Goal: Communication & Community: Answer question/provide support

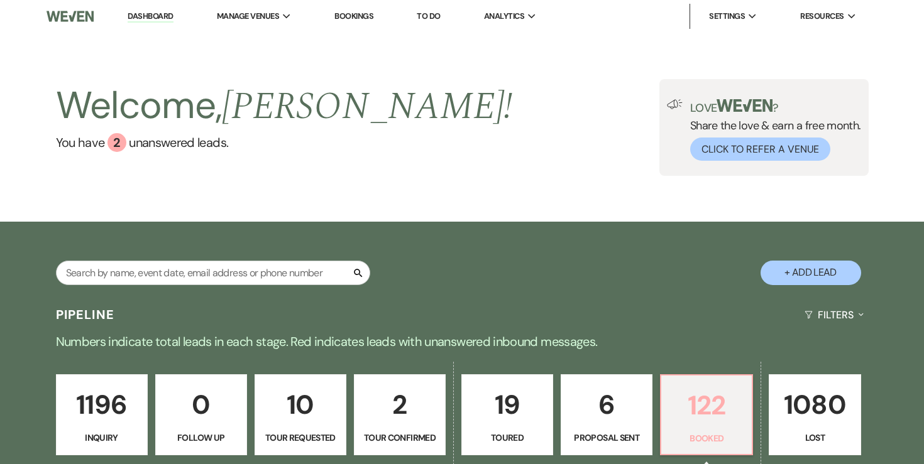
click at [699, 402] on p "122" at bounding box center [706, 406] width 75 height 42
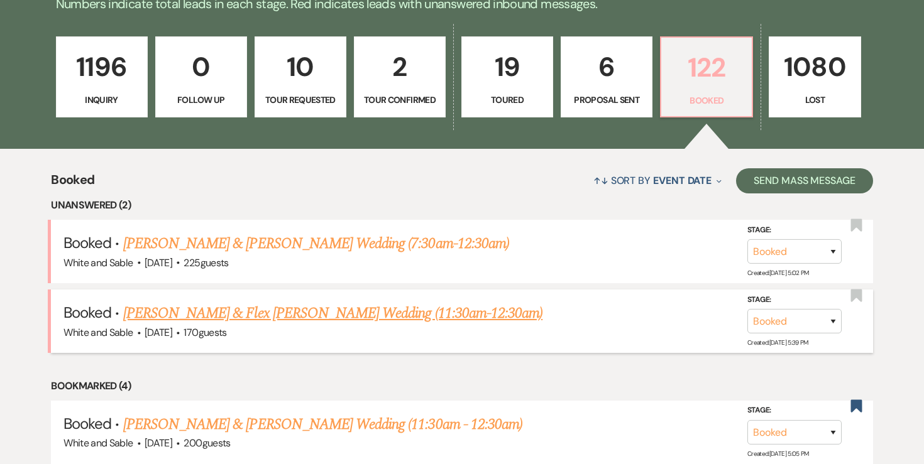
scroll to position [324, 0]
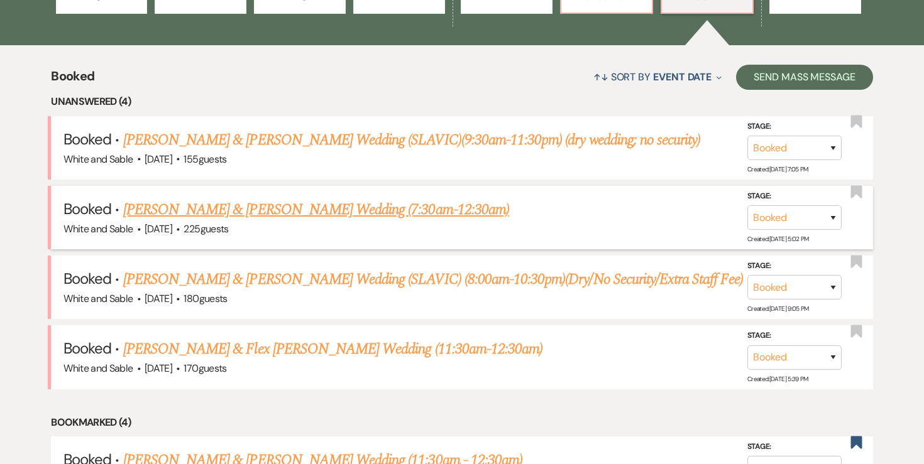
scroll to position [446, 0]
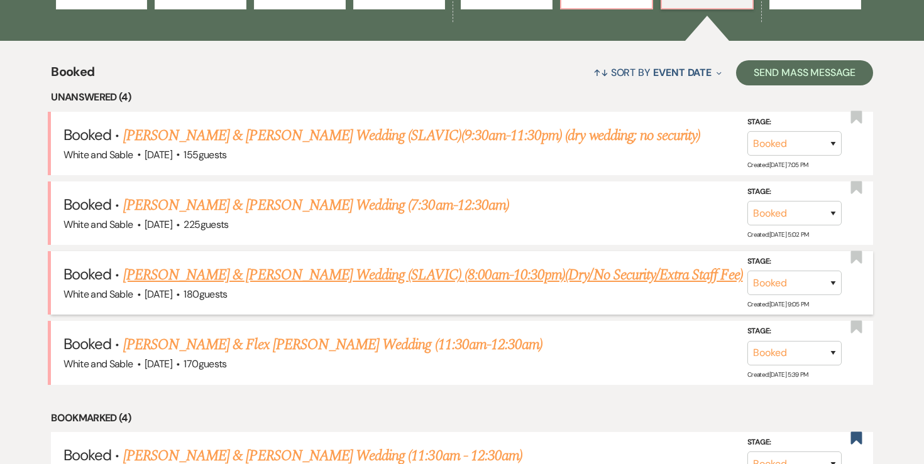
click at [212, 279] on link "[PERSON_NAME] & [PERSON_NAME] Wedding (SLAVIC) (8:00am-10:30pm)(Dry/No Security…" at bounding box center [433, 275] width 620 height 23
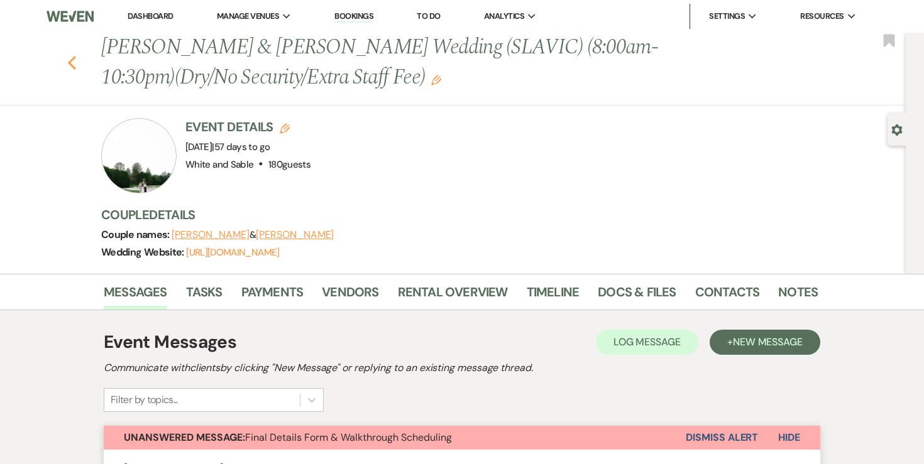
click at [70, 63] on use "button" at bounding box center [72, 63] width 8 height 14
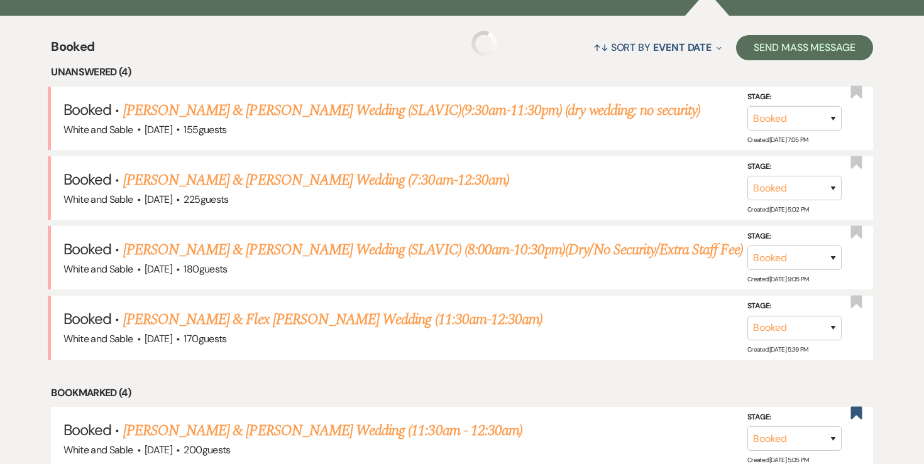
scroll to position [480, 0]
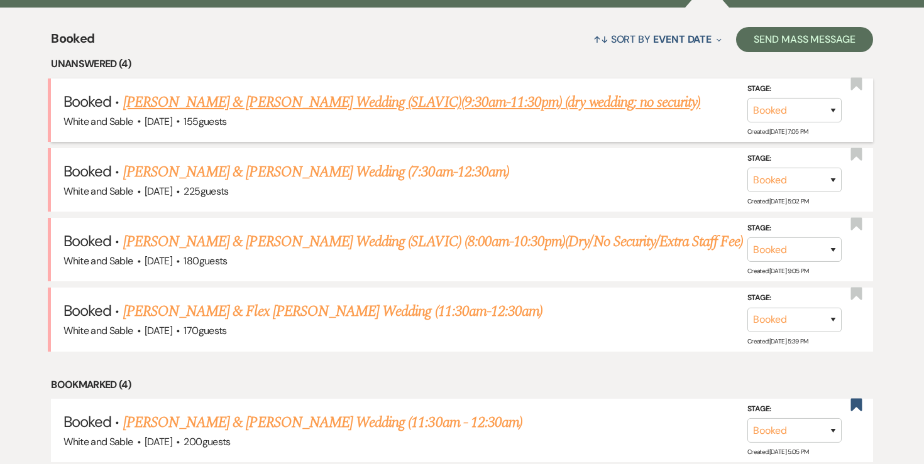
click at [205, 104] on link "[PERSON_NAME] & [PERSON_NAME] Wedding (SLAVIC)(9:30am-11:30pm) (dry wedding; no…" at bounding box center [412, 102] width 578 height 23
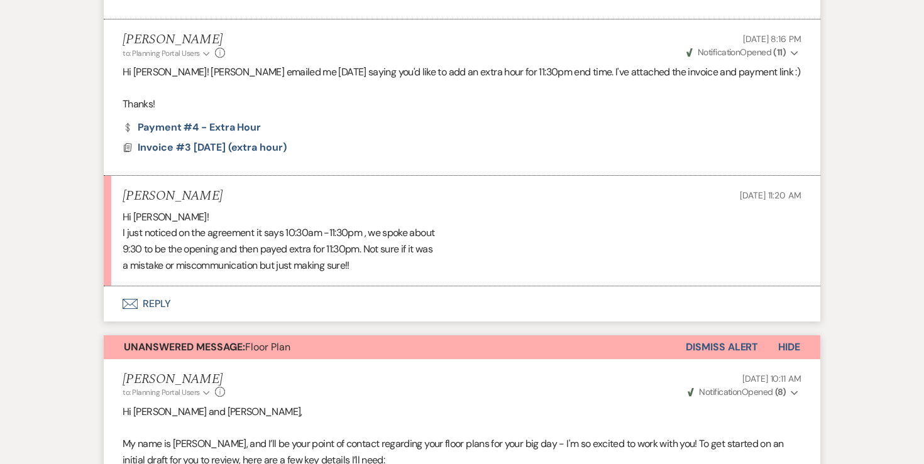
scroll to position [904, 0]
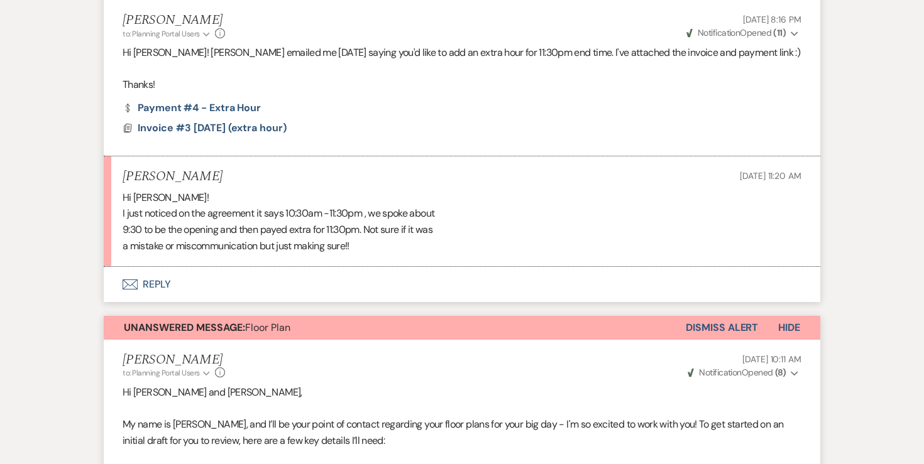
click at [165, 280] on button "Envelope Reply" at bounding box center [462, 284] width 717 height 35
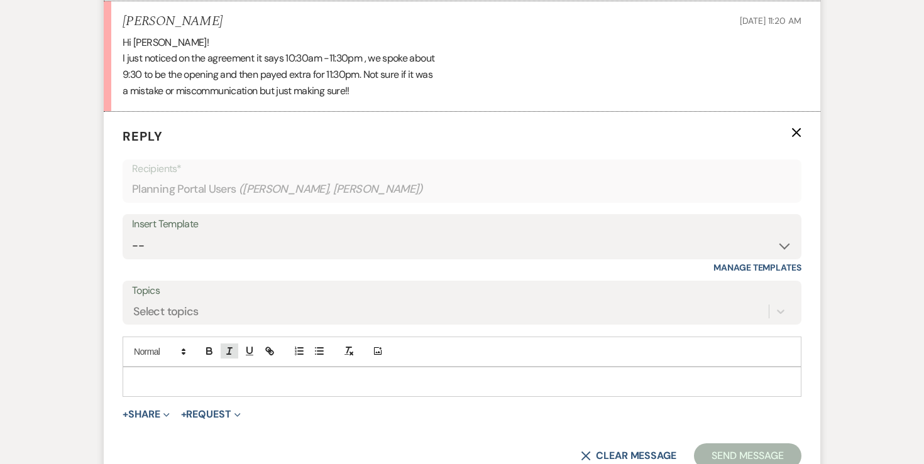
scroll to position [1069, 0]
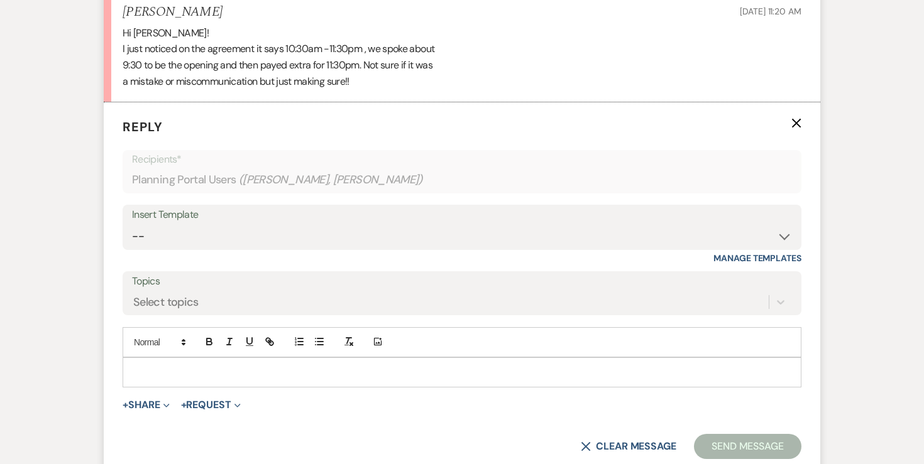
click at [232, 368] on p at bounding box center [462, 373] width 659 height 14
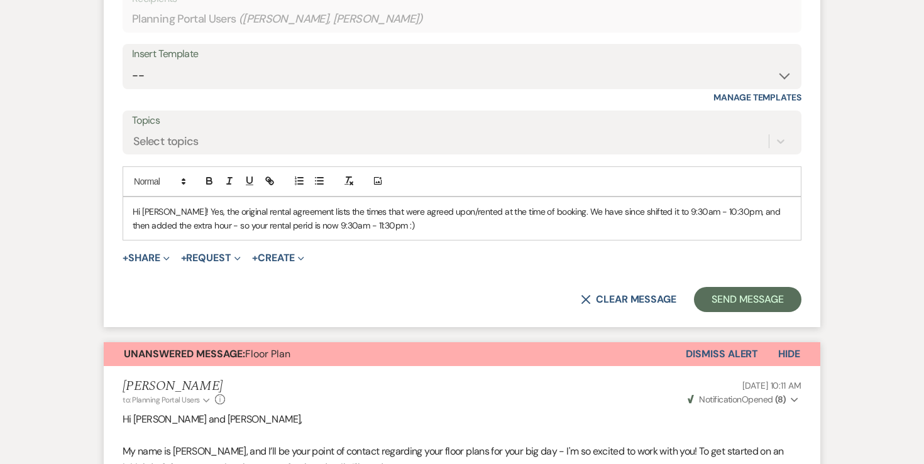
scroll to position [1011, 0]
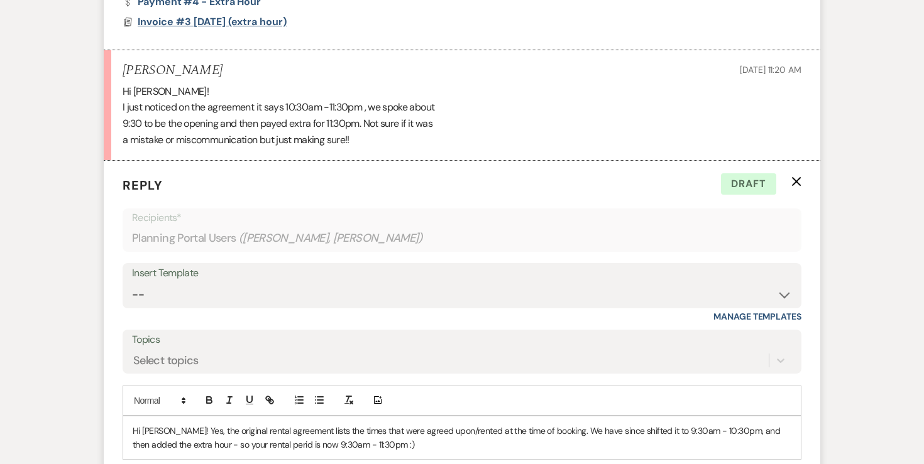
click at [276, 14] on span "Invoice #3 [DATE] (extra hour)" at bounding box center [212, 21] width 149 height 15
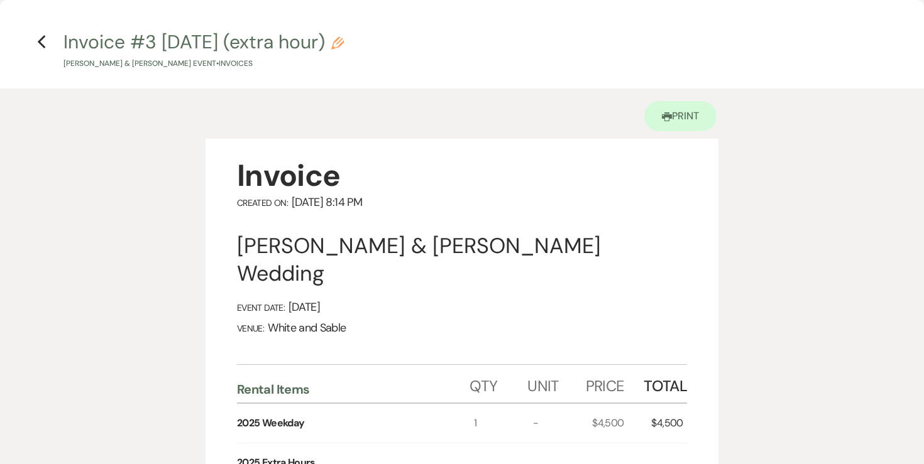
scroll to position [0, 0]
click at [41, 43] on icon "Previous" at bounding box center [41, 43] width 9 height 15
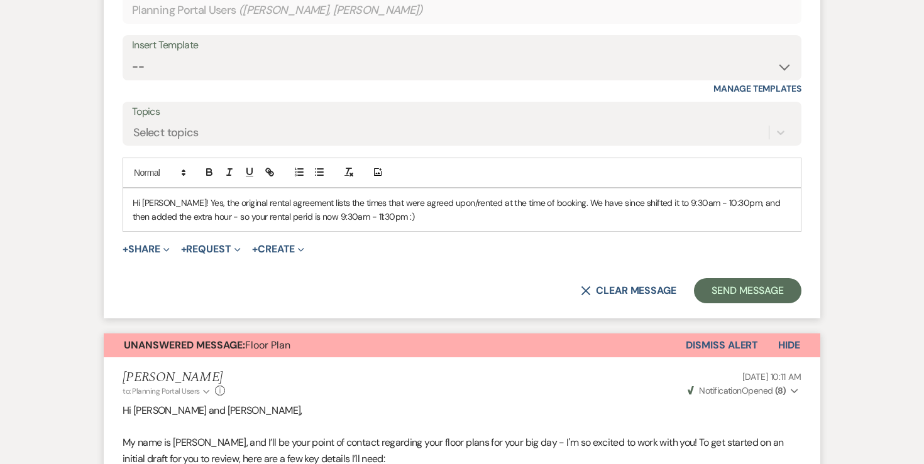
scroll to position [1208, 0]
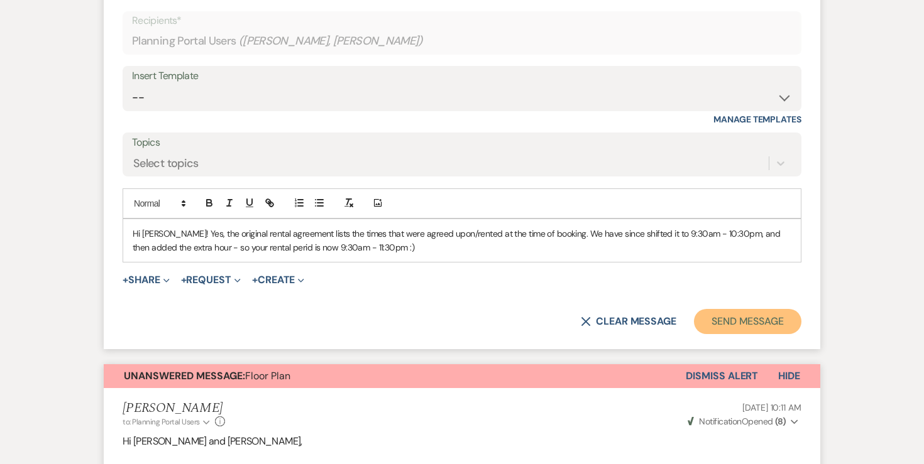
click at [763, 320] on button "Send Message" at bounding box center [747, 321] width 107 height 25
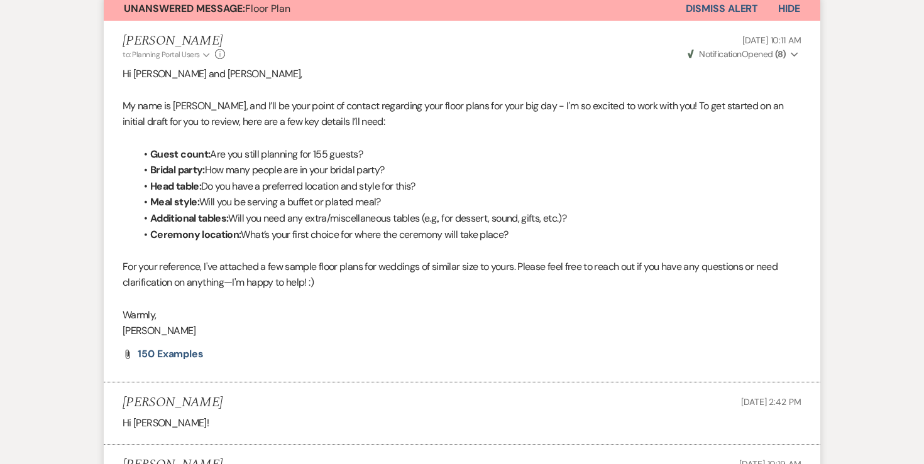
scroll to position [1331, 0]
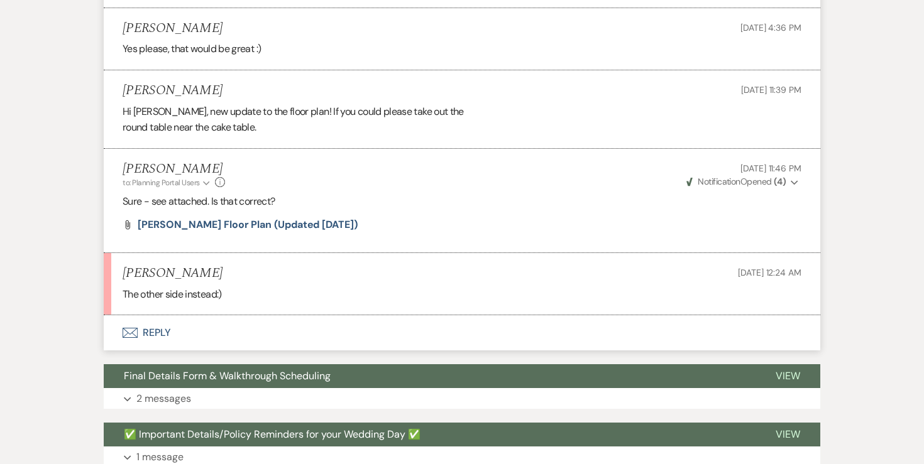
click at [175, 316] on button "Envelope Reply" at bounding box center [462, 333] width 717 height 35
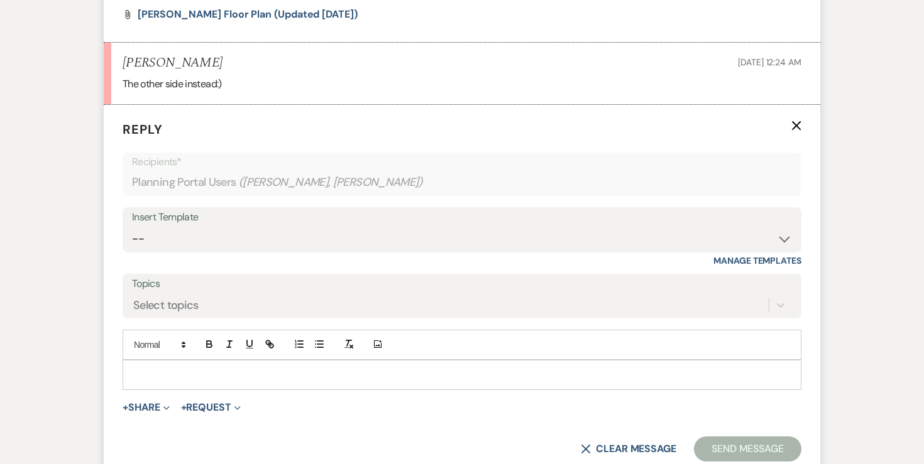
scroll to position [6264, 0]
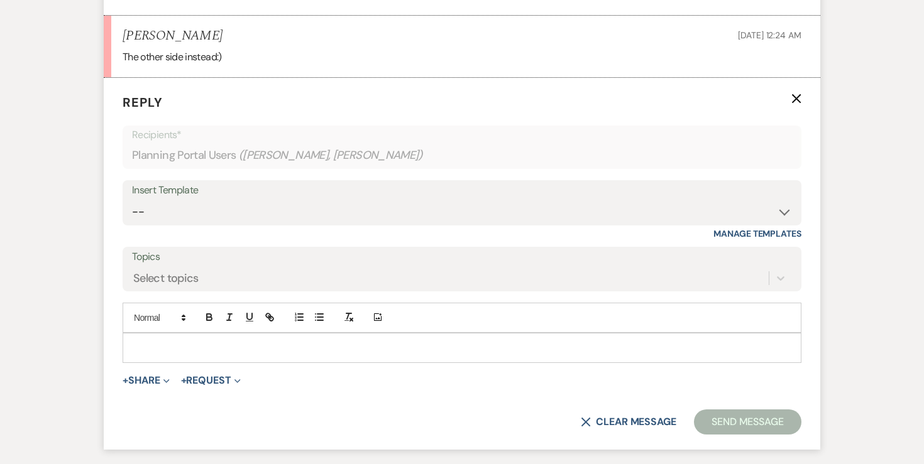
click at [186, 341] on p at bounding box center [462, 348] width 659 height 14
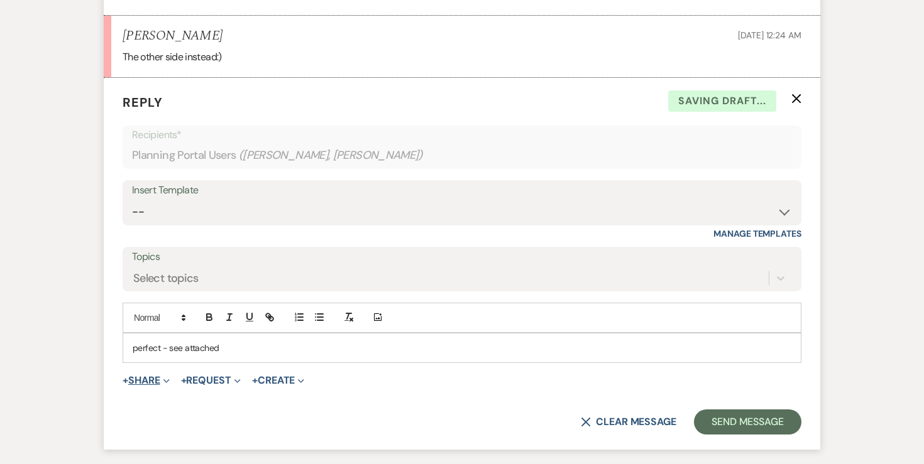
click at [139, 376] on button "+ Share Expand" at bounding box center [146, 381] width 47 height 10
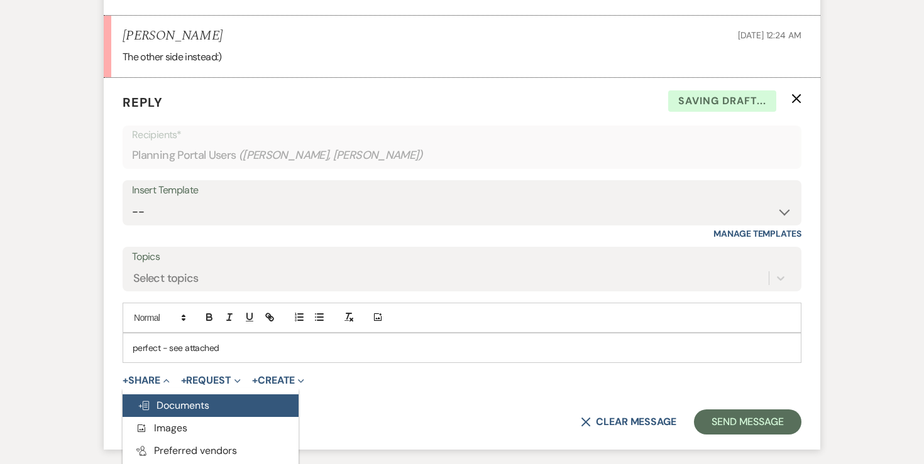
click at [184, 399] on span "Doc Upload Documents" at bounding box center [174, 405] width 72 height 13
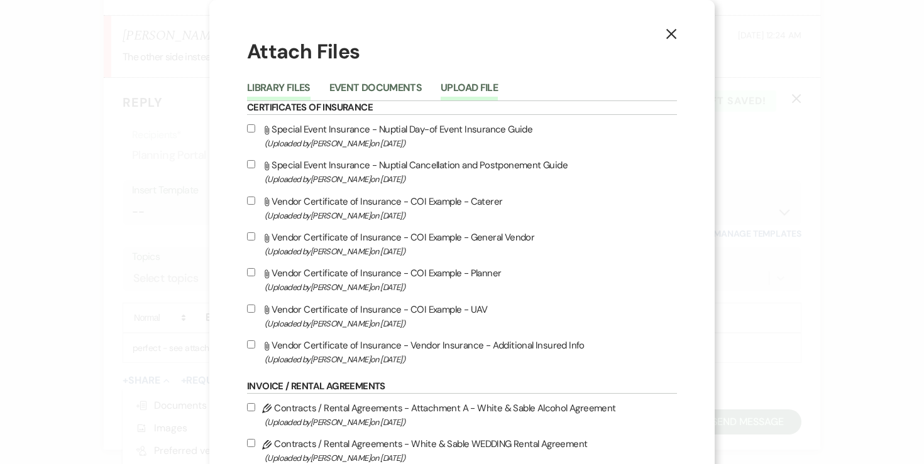
click at [481, 84] on button "Upload File" at bounding box center [469, 92] width 57 height 18
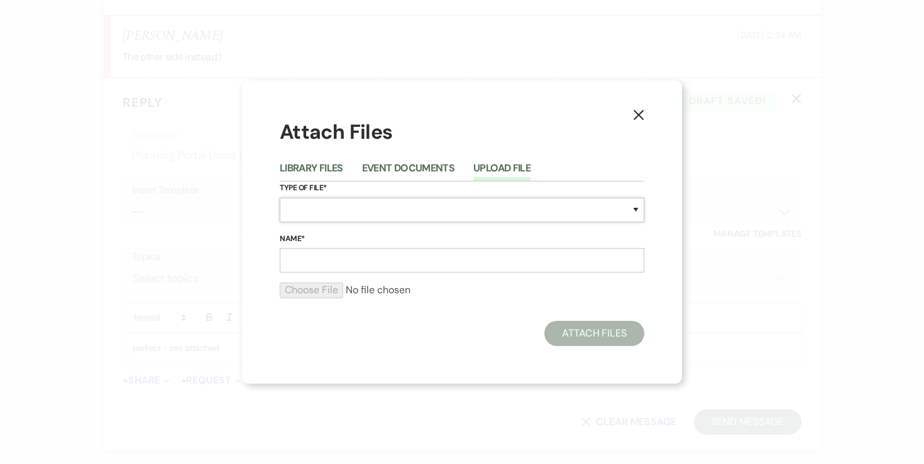
click at [329, 214] on select "Special Event Insurance Vendor Certificate of Insurance Contracts / Rental Agre…" at bounding box center [462, 210] width 365 height 25
select select "24"
click at [354, 259] on input "Name*" at bounding box center [462, 260] width 365 height 25
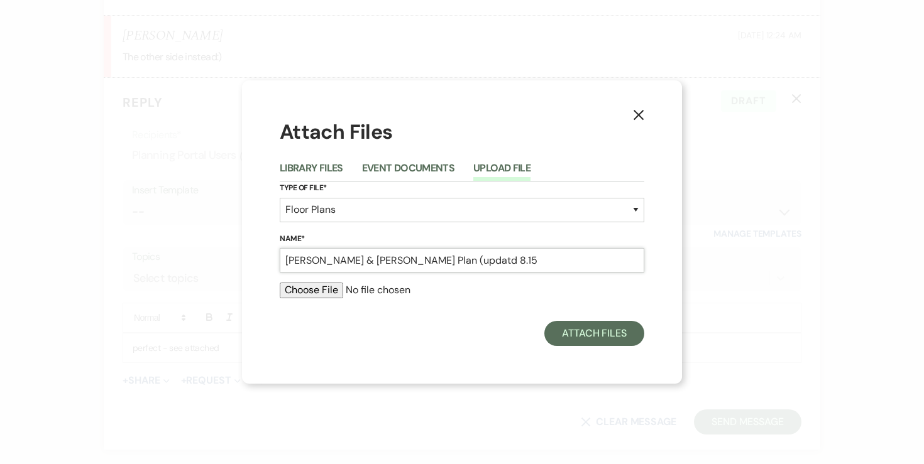
scroll to position [6326, 0]
click at [436, 260] on input "[PERSON_NAME] & [PERSON_NAME] Plan (updatd [DATE])" at bounding box center [462, 260] width 365 height 25
type input "[PERSON_NAME] & [PERSON_NAME] (updated [DATE])"
click at [314, 293] on input "file" at bounding box center [462, 290] width 365 height 15
type input "C:\fakepath\[PERSON_NAME] & [PERSON_NAME] (updated [DATE]).pdf"
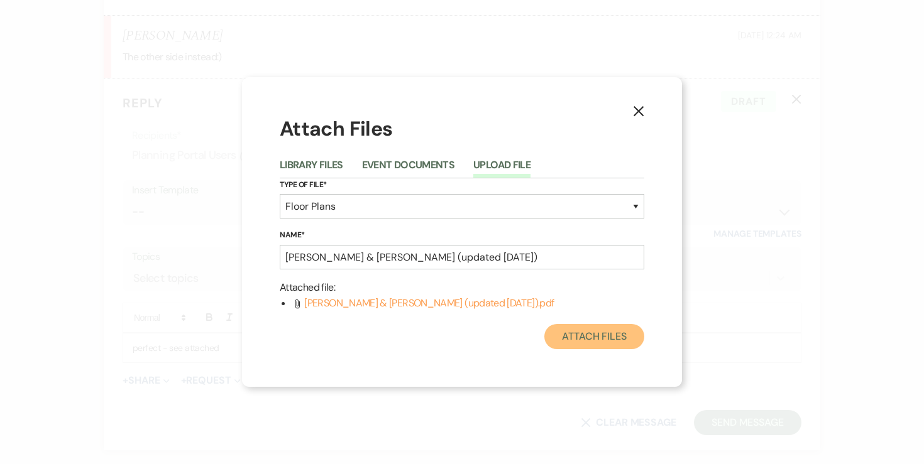
click at [587, 346] on button "Attach Files" at bounding box center [594, 336] width 100 height 25
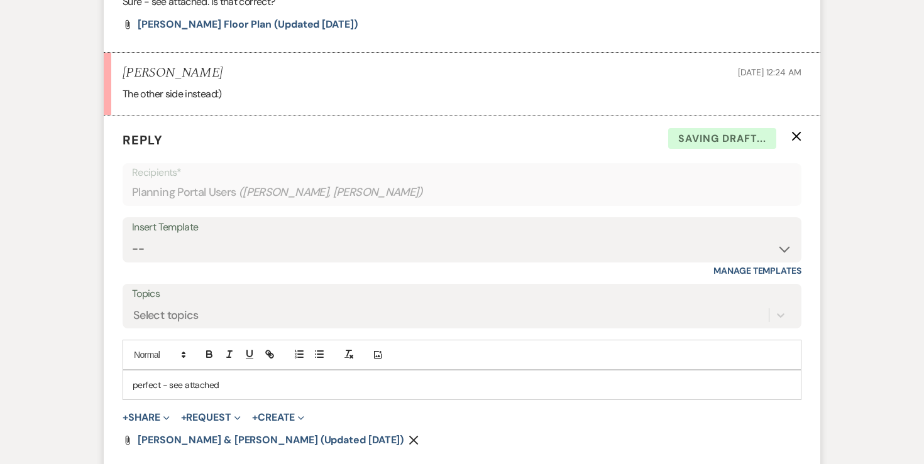
scroll to position [6352, 0]
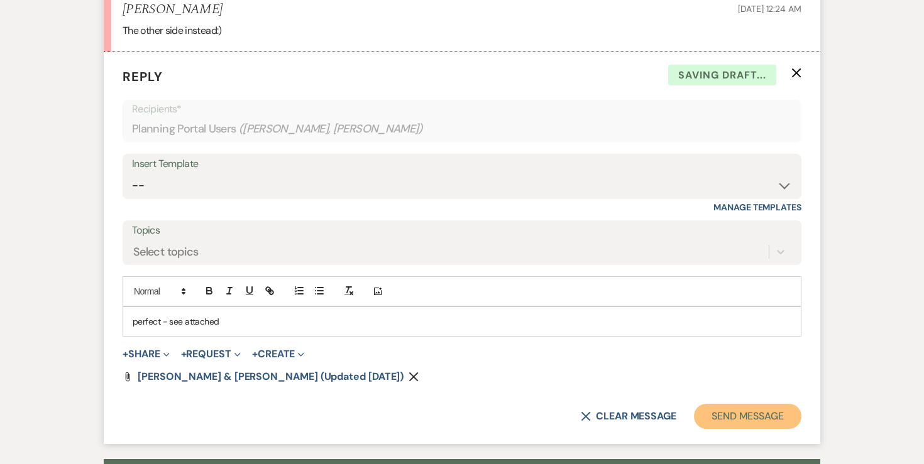
click at [718, 404] on button "Send Message" at bounding box center [747, 416] width 107 height 25
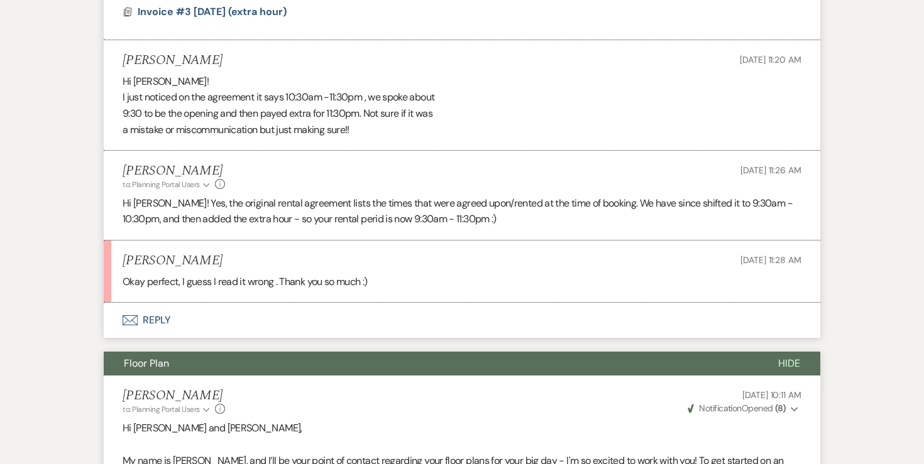
scroll to position [1020, 0]
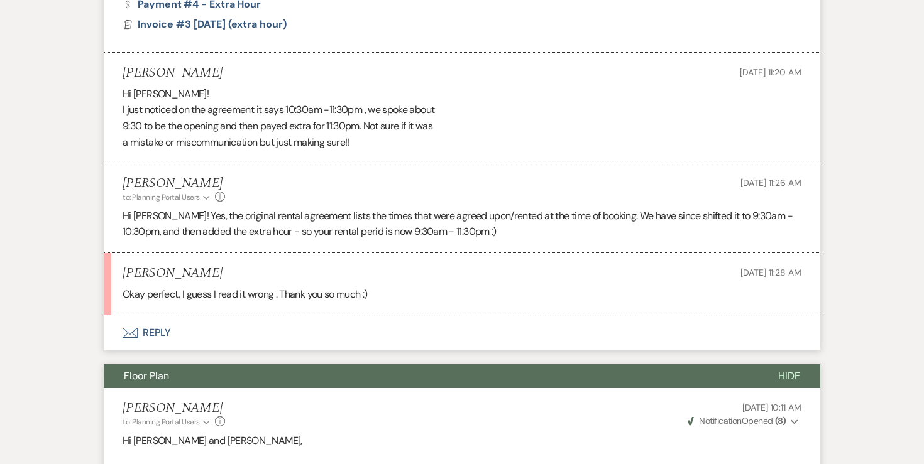
click at [159, 329] on button "Envelope Reply" at bounding box center [462, 333] width 717 height 35
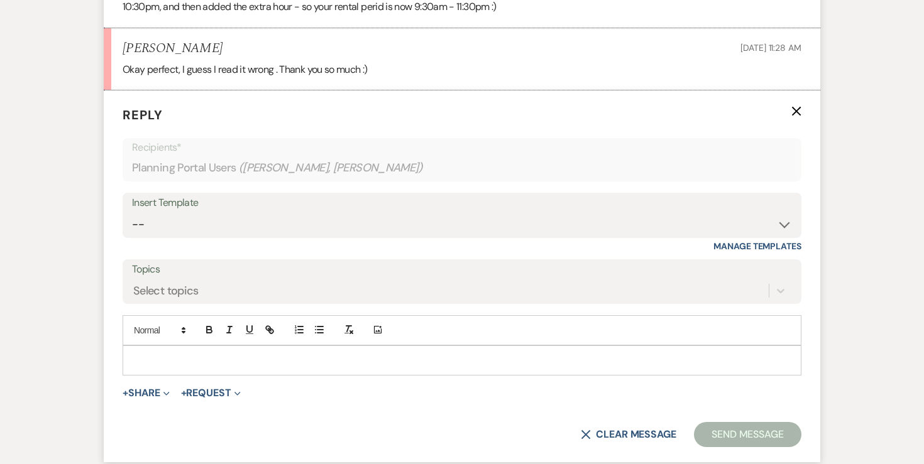
scroll to position [1278, 0]
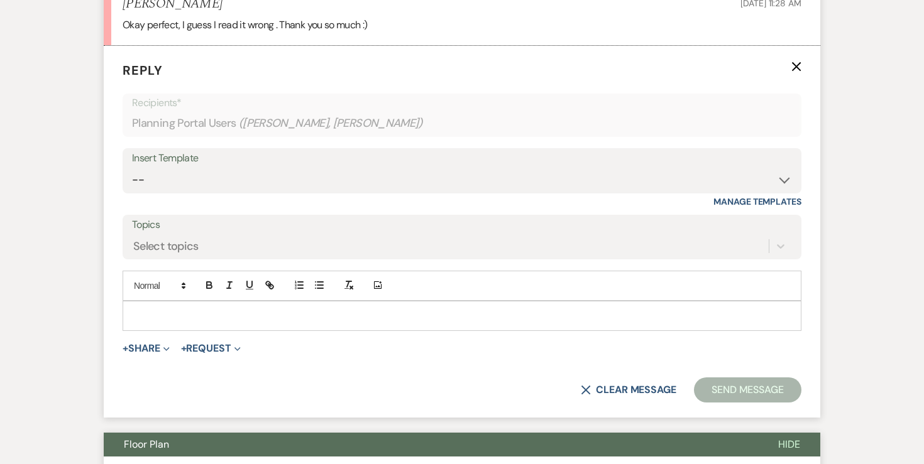
click at [226, 322] on div at bounding box center [462, 316] width 678 height 29
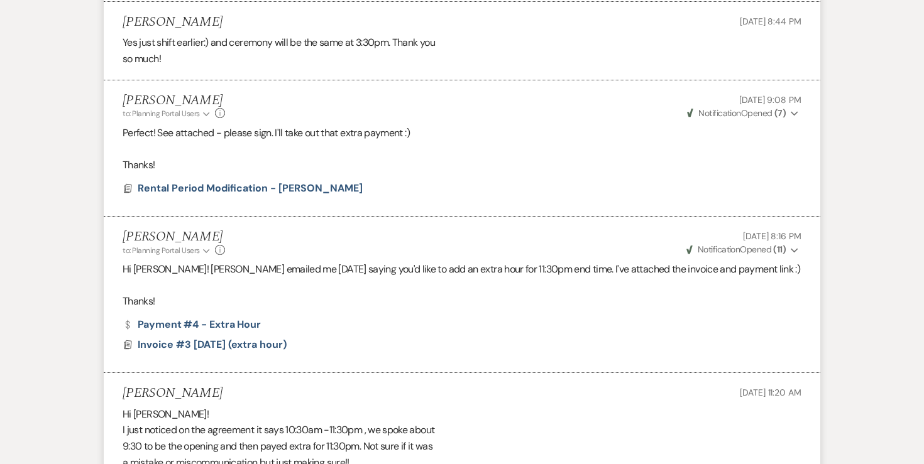
scroll to position [0, 0]
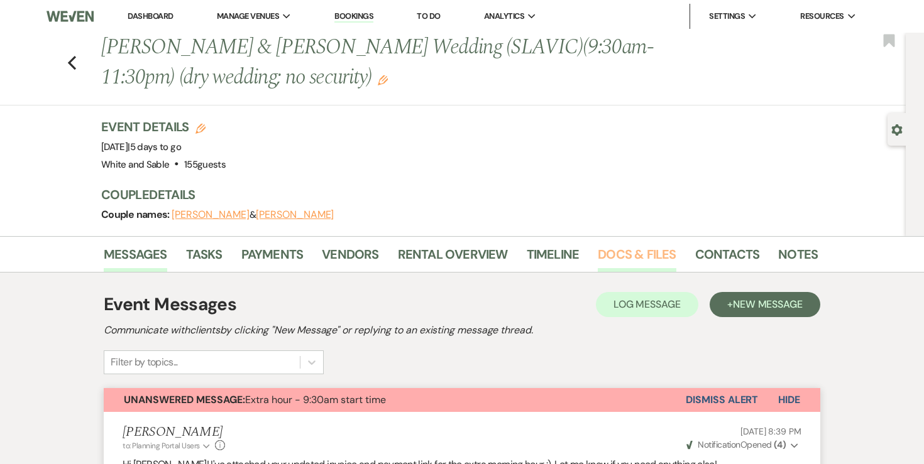
click at [644, 246] on link "Docs & Files" at bounding box center [637, 258] width 78 height 28
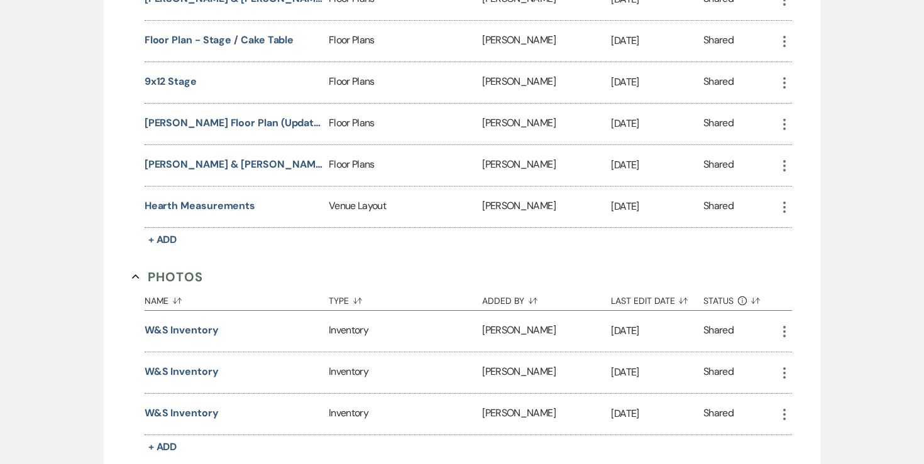
scroll to position [2273, 0]
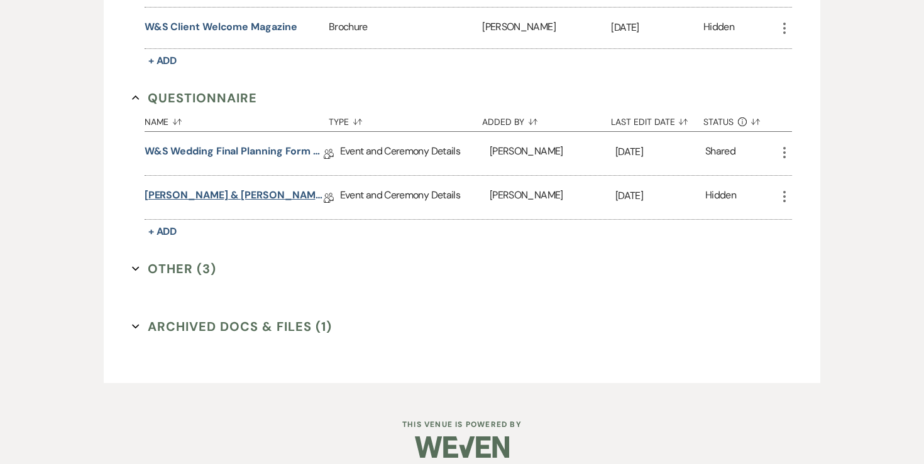
click at [233, 188] on link "[PERSON_NAME] & [PERSON_NAME] Final Details - [DATE]" at bounding box center [234, 197] width 179 height 19
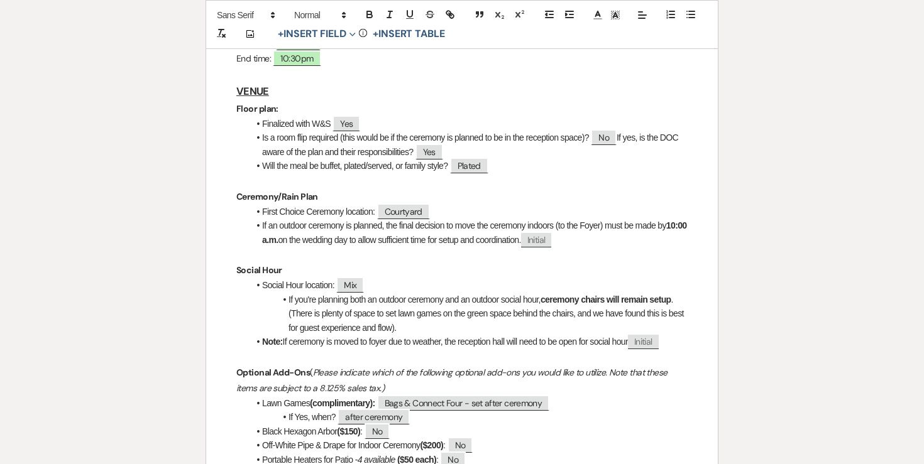
scroll to position [225, 0]
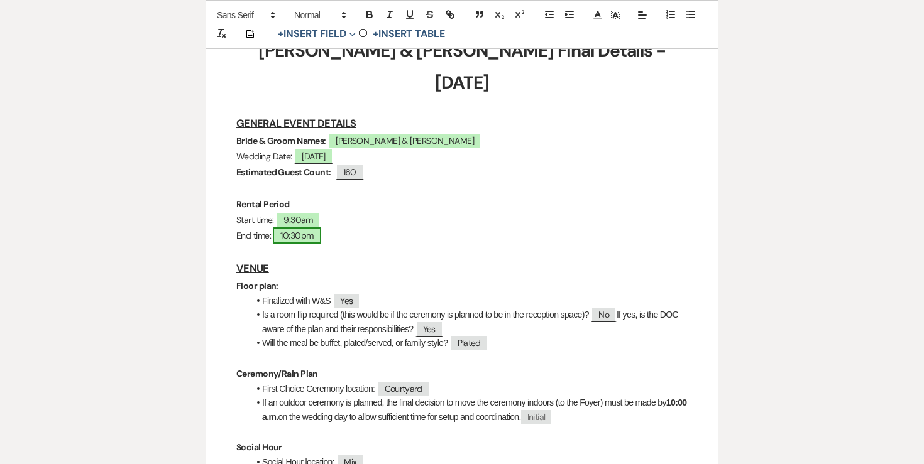
click at [310, 228] on span "10:30pm" at bounding box center [297, 236] width 48 height 16
select select "owner"
select select "Time"
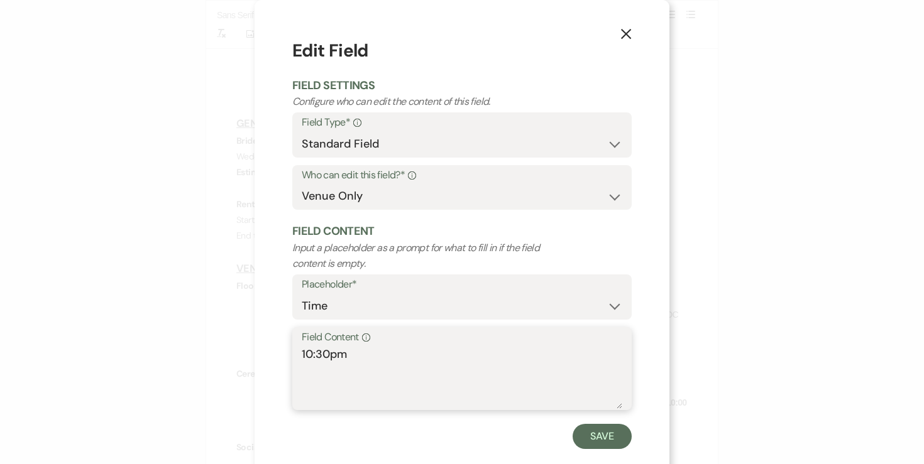
click at [308, 351] on textarea "10:30pm" at bounding box center [462, 377] width 321 height 63
type textarea "11:30pm"
click at [611, 435] on button "Save" at bounding box center [602, 436] width 59 height 25
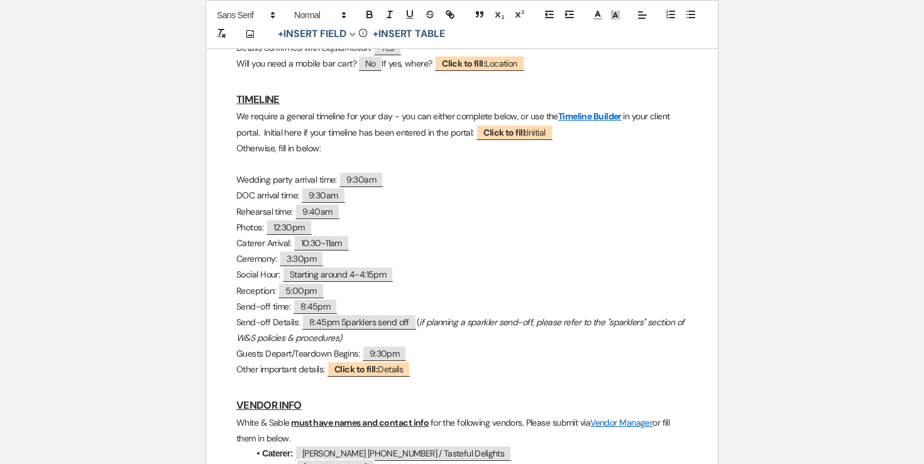
scroll to position [1105, 0]
click at [426, 346] on p "Guests Depart/Teardown Begins: ﻿ 9:30pm ﻿" at bounding box center [461, 354] width 451 height 16
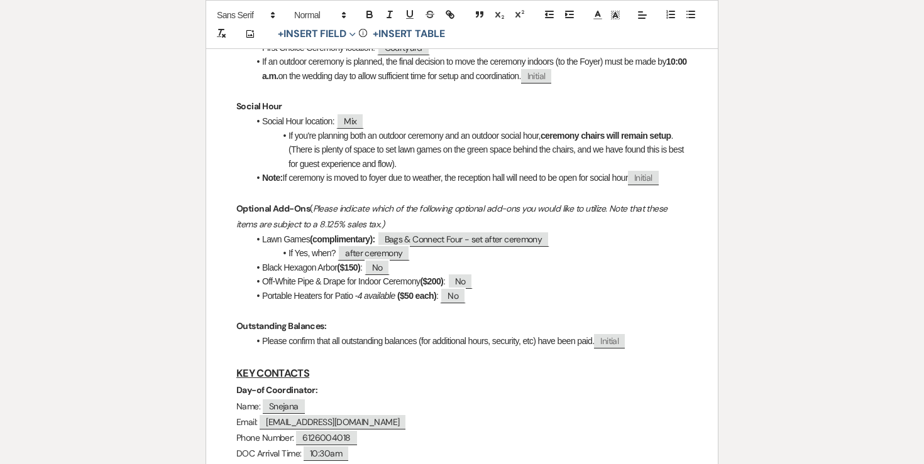
scroll to position [0, 0]
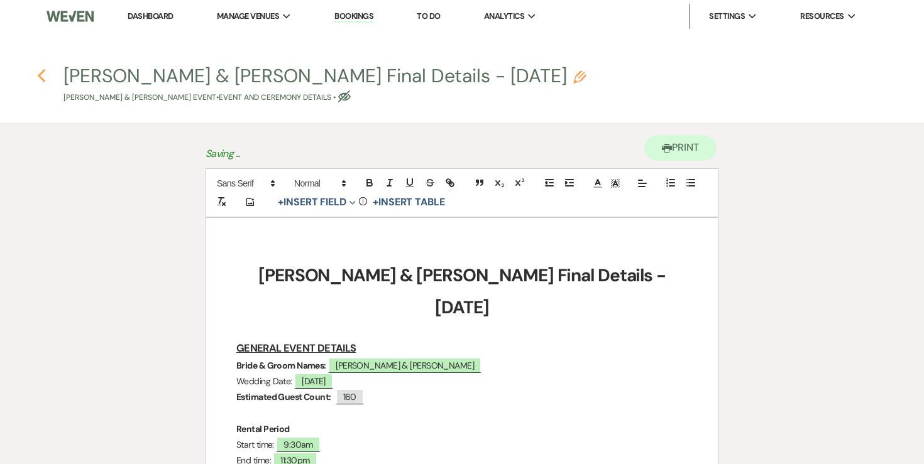
click at [37, 77] on icon "Previous" at bounding box center [41, 76] width 9 height 15
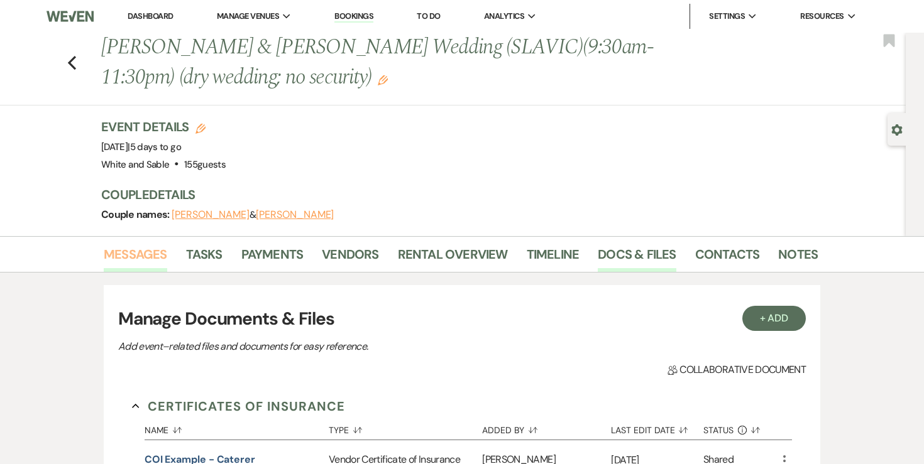
click at [160, 248] on link "Messages" at bounding box center [135, 258] width 63 height 28
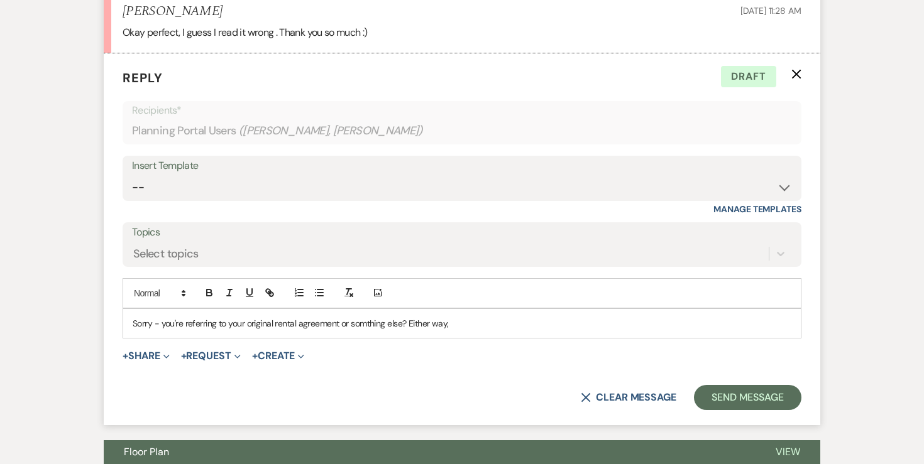
scroll to position [1276, 0]
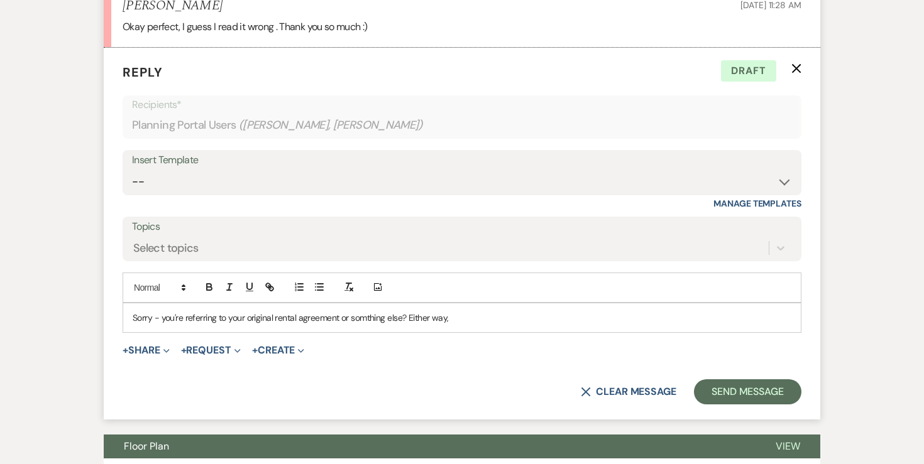
click at [469, 317] on p "Sorry - you're referring to your original rental agreement or somthing else? Ei…" at bounding box center [462, 318] width 659 height 14
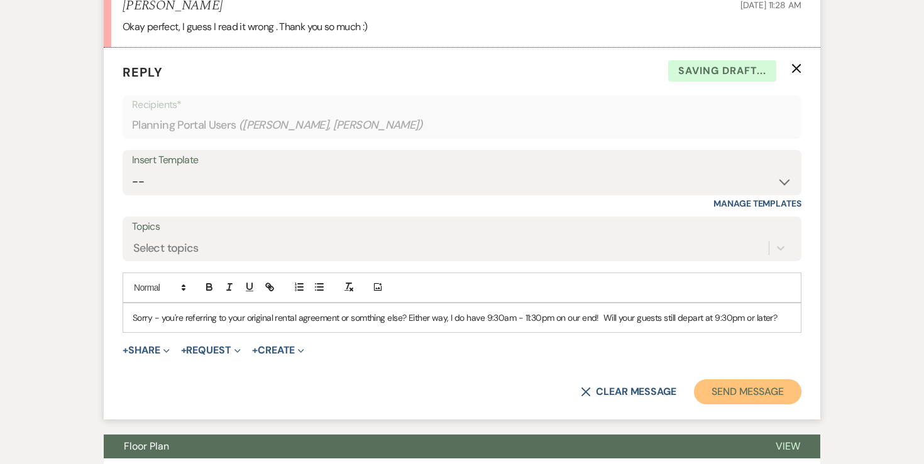
click at [708, 390] on button "Send Message" at bounding box center [747, 392] width 107 height 25
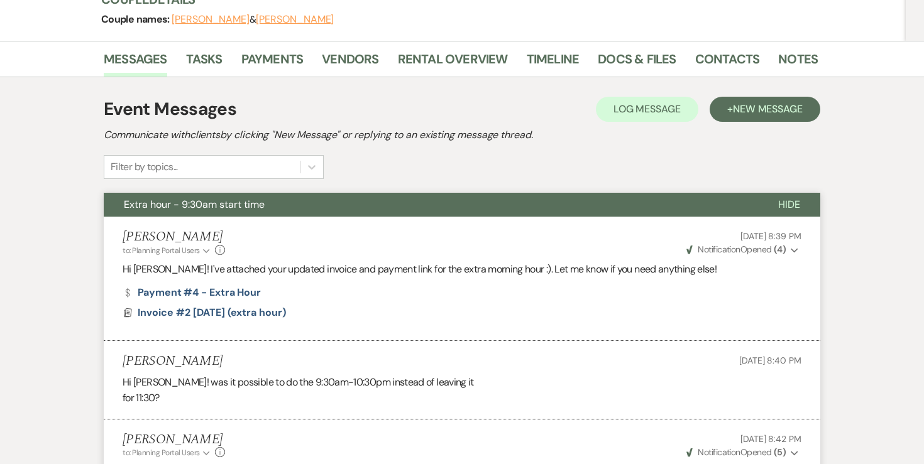
scroll to position [0, 0]
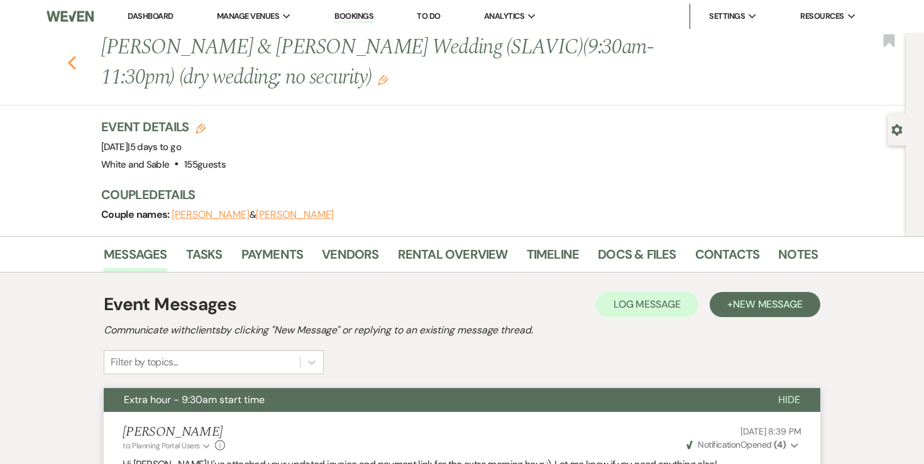
click at [71, 61] on use "button" at bounding box center [72, 63] width 8 height 14
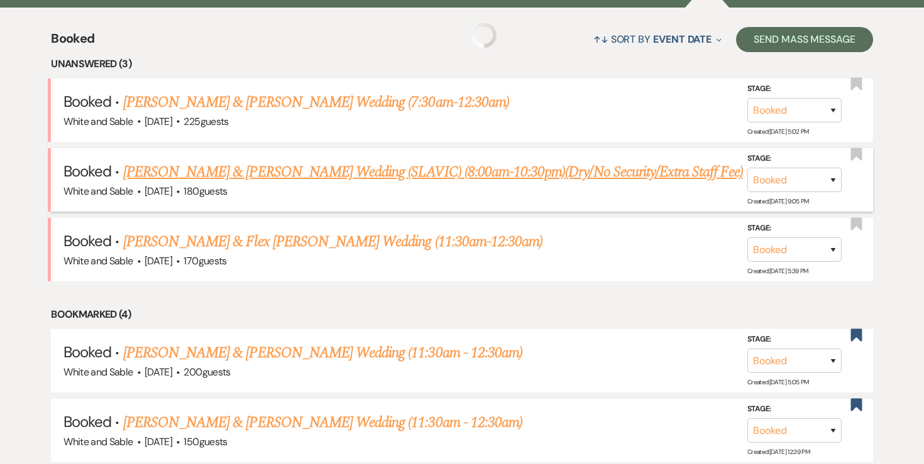
scroll to position [465, 0]
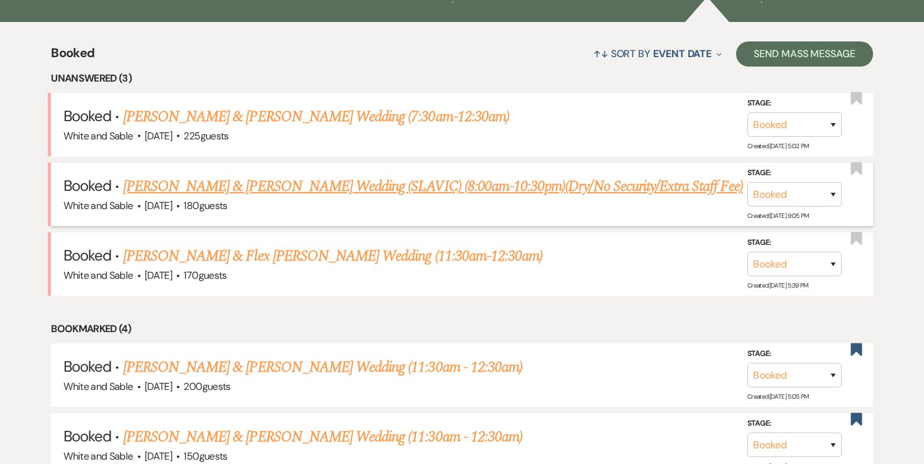
click at [231, 182] on link "[PERSON_NAME] & [PERSON_NAME] Wedding (SLAVIC) (8:00am-10:30pm)(Dry/No Security…" at bounding box center [433, 186] width 620 height 23
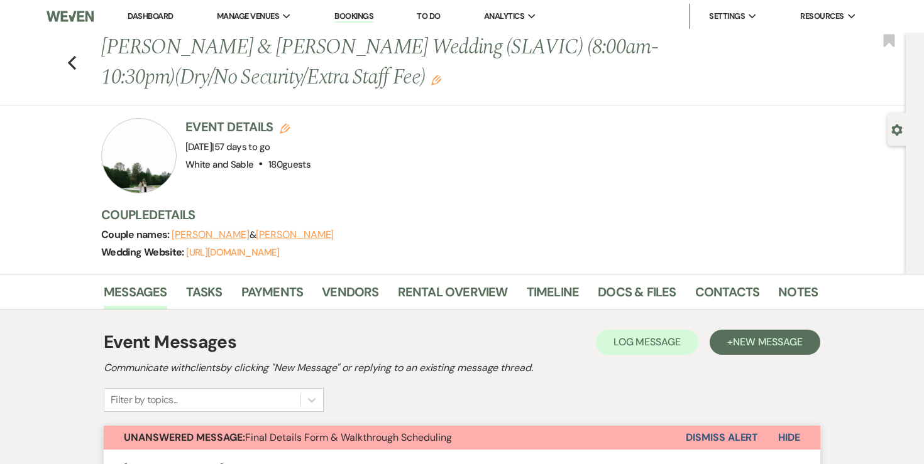
click at [158, 19] on link "Dashboard" at bounding box center [150, 16] width 45 height 11
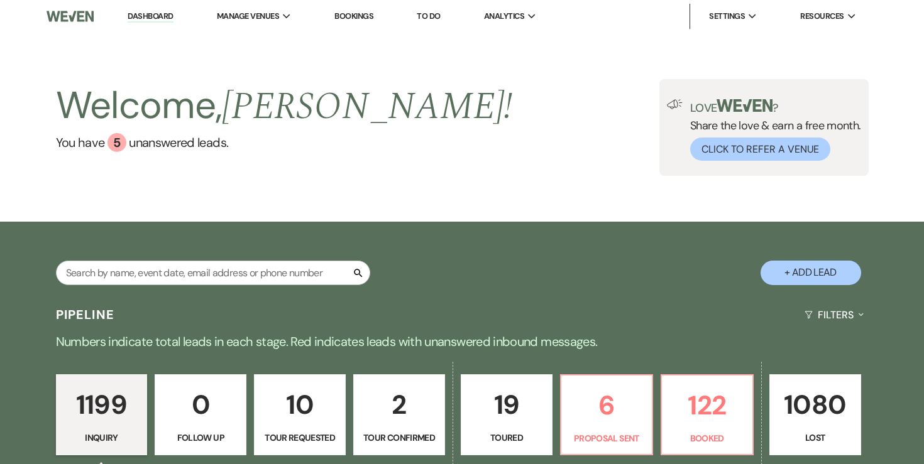
scroll to position [178, 0]
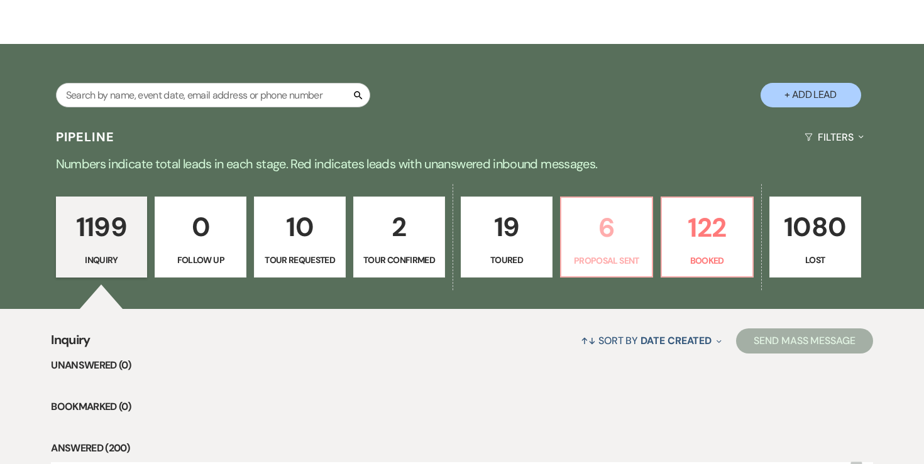
click at [617, 231] on p "6" at bounding box center [606, 228] width 75 height 42
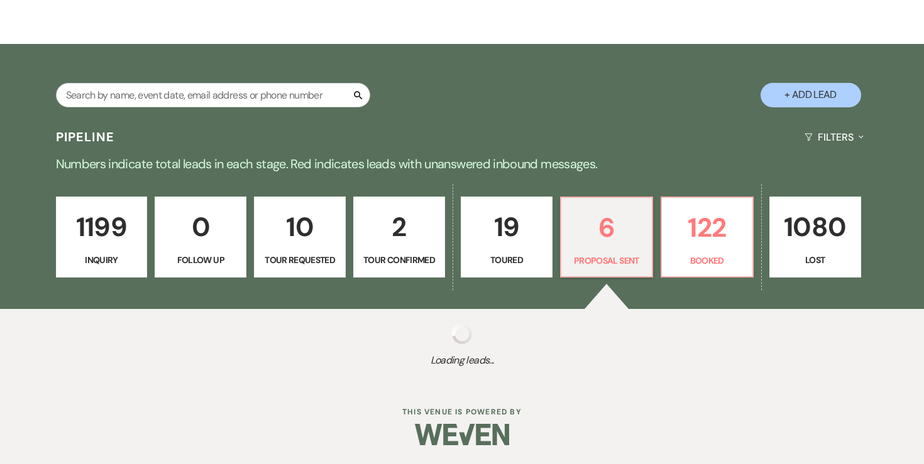
select select "6"
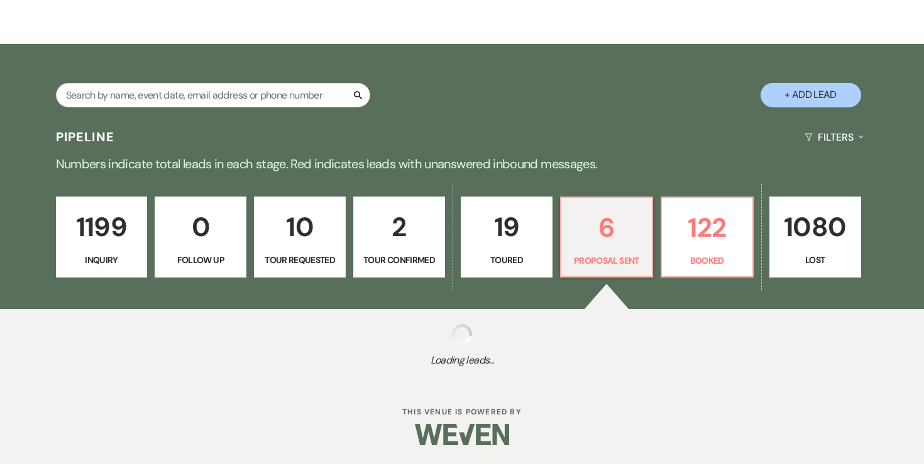
select select "6"
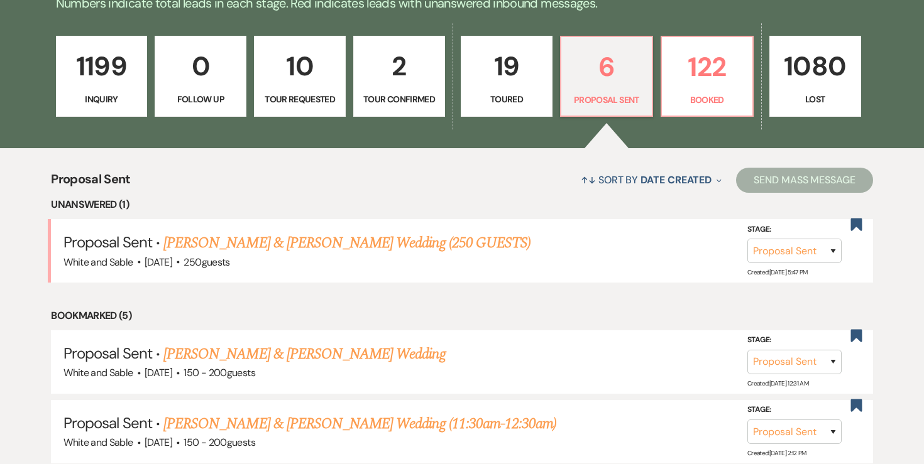
scroll to position [375, 0]
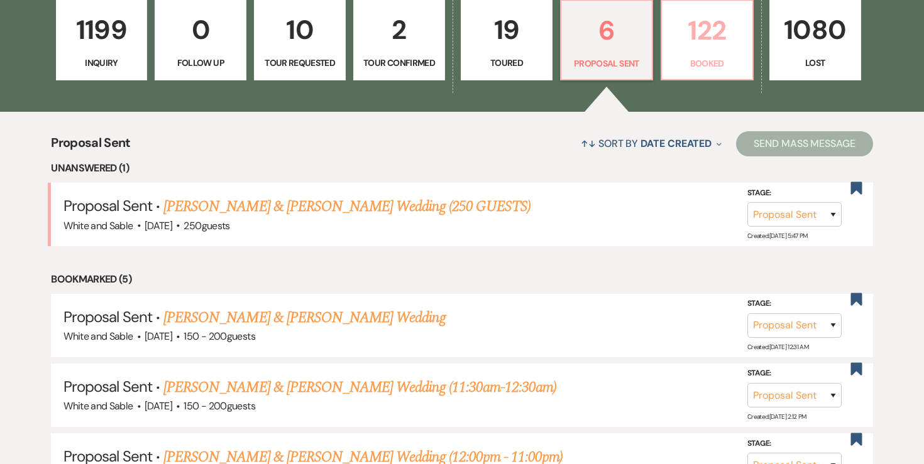
click at [710, 34] on p "122" at bounding box center [706, 30] width 75 height 42
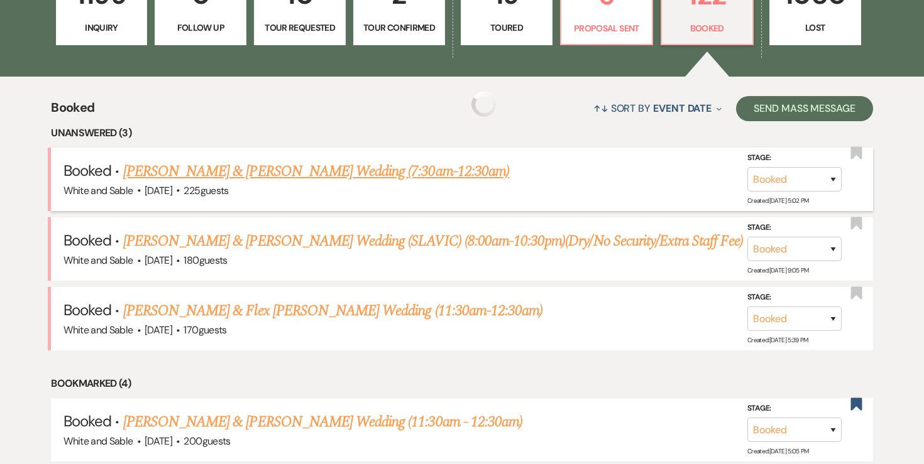
scroll to position [414, 0]
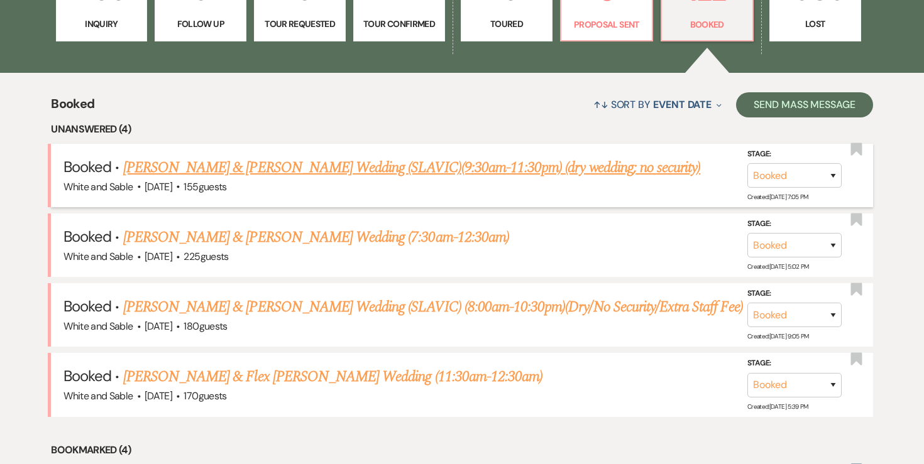
click at [408, 176] on link "[PERSON_NAME] & [PERSON_NAME] Wedding (SLAVIC)(9:30am-11:30pm) (dry wedding; no…" at bounding box center [412, 167] width 578 height 23
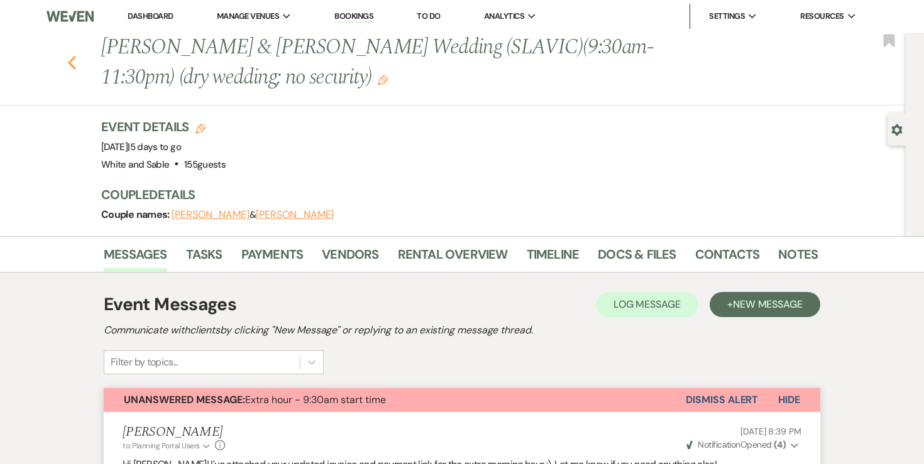
click at [72, 69] on icon "Previous" at bounding box center [71, 62] width 9 height 15
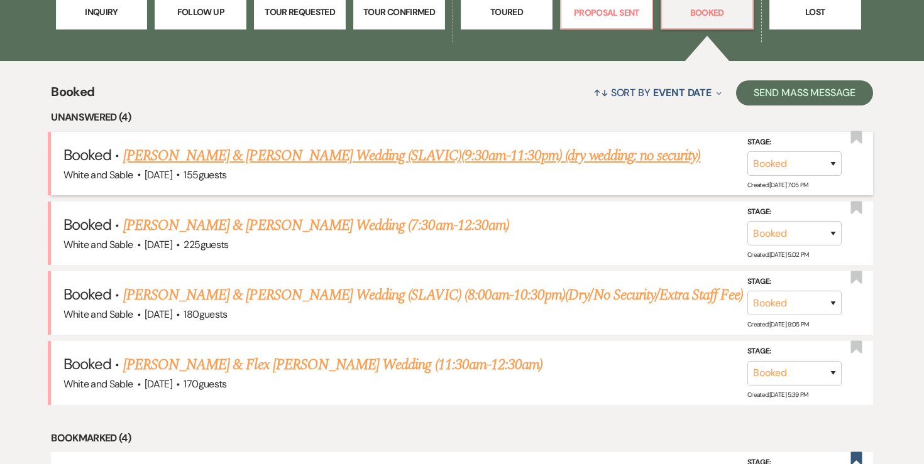
scroll to position [427, 0]
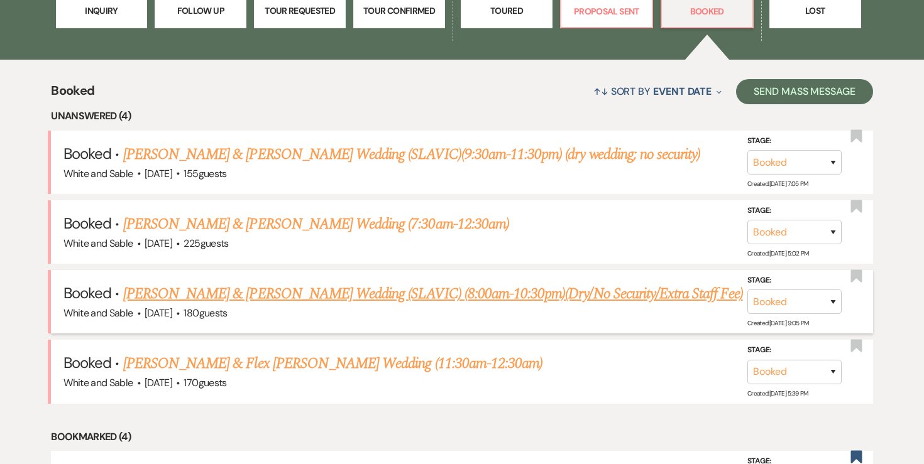
click at [297, 295] on link "[PERSON_NAME] & [PERSON_NAME] Wedding (SLAVIC) (8:00am-10:30pm)(Dry/No Security…" at bounding box center [433, 294] width 620 height 23
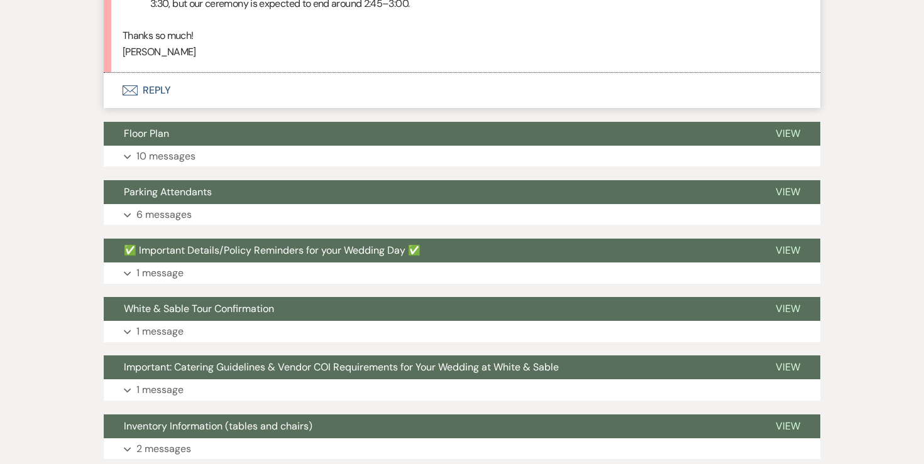
scroll to position [837, 0]
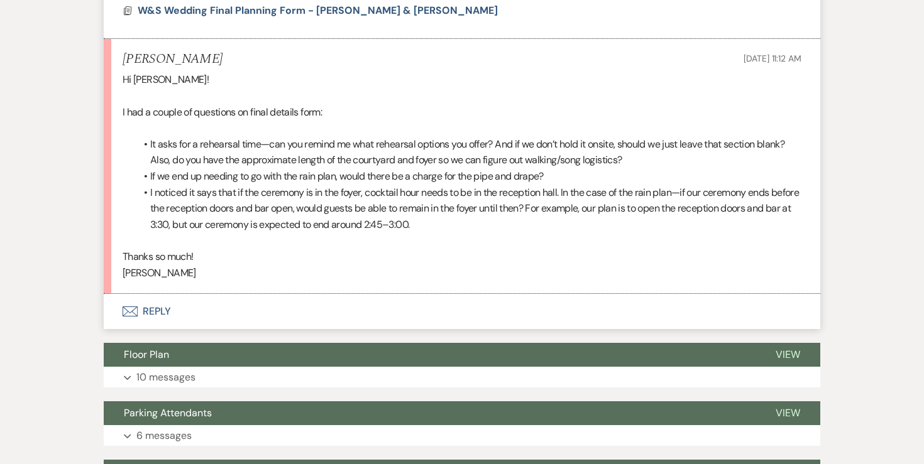
click at [158, 329] on button "Envelope Reply" at bounding box center [462, 311] width 717 height 35
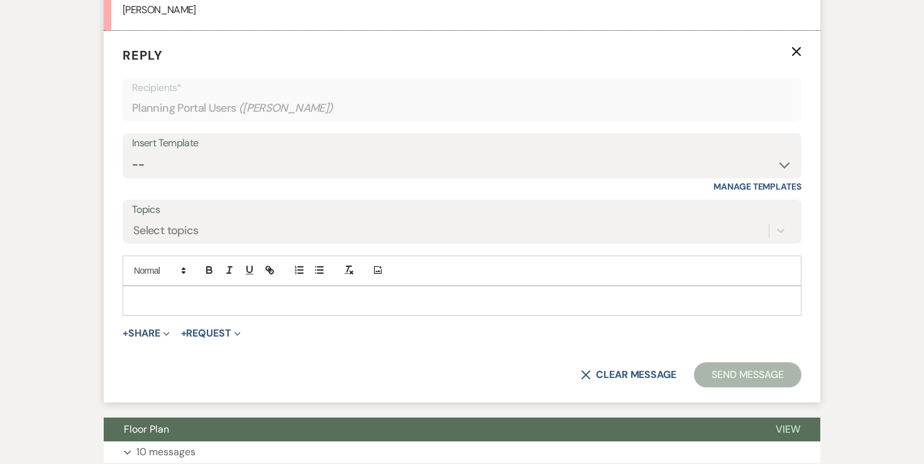
scroll to position [1101, 0]
click at [192, 307] on p at bounding box center [462, 301] width 659 height 14
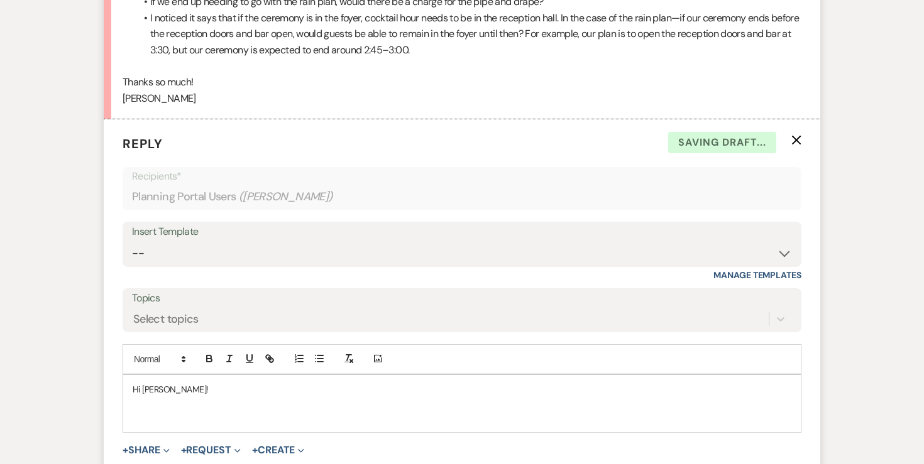
scroll to position [1023, 0]
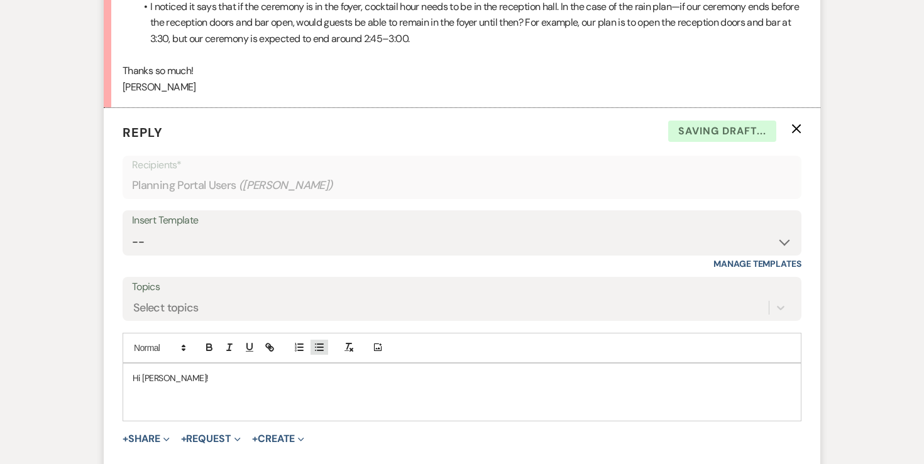
click at [321, 344] on line "button" at bounding box center [320, 344] width 6 height 0
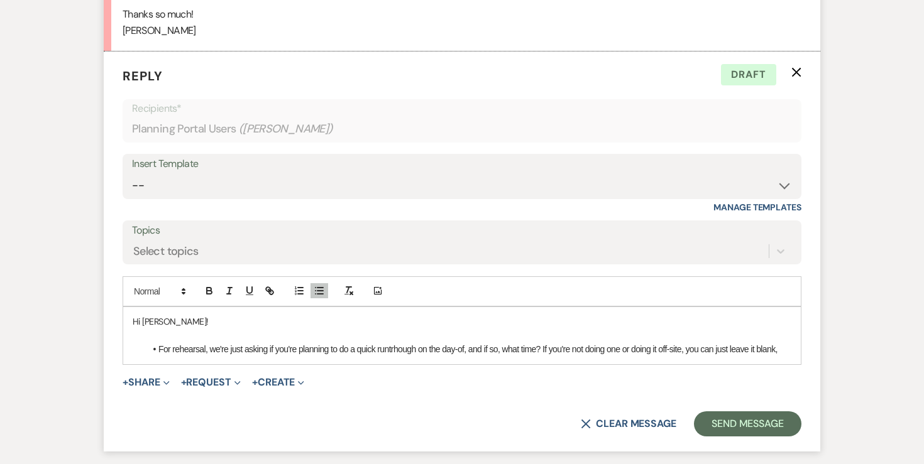
scroll to position [1080, 0]
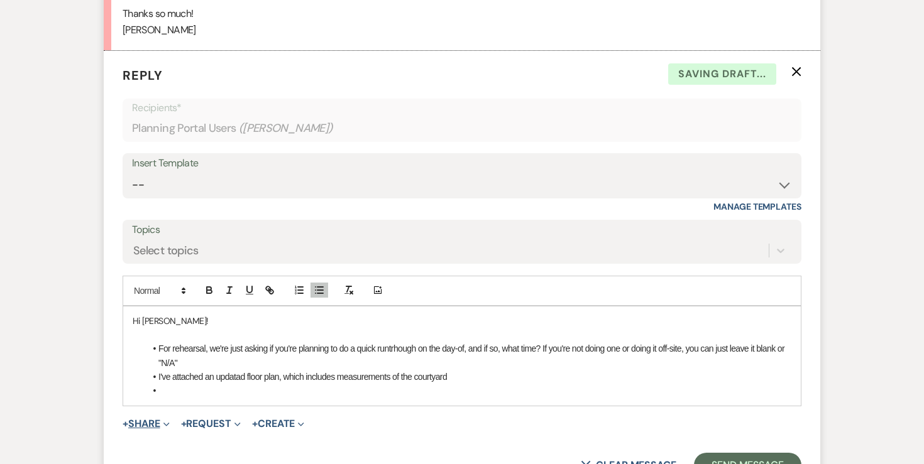
click at [137, 429] on button "+ Share Expand" at bounding box center [146, 424] width 47 height 10
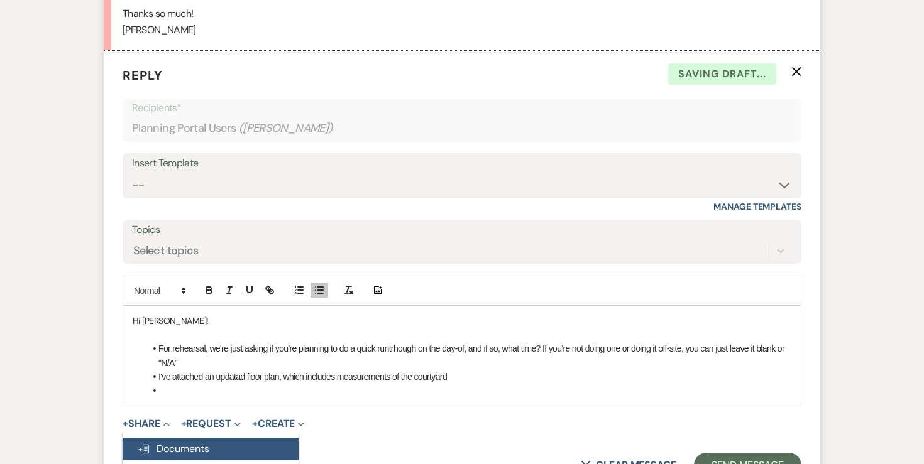
click at [199, 456] on span "Doc Upload Documents" at bounding box center [174, 448] width 72 height 13
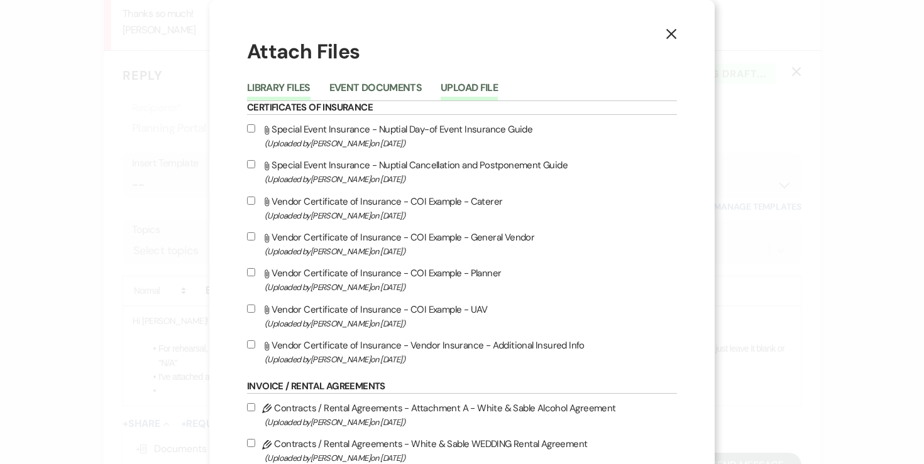
click at [498, 85] on button "Upload File" at bounding box center [469, 92] width 57 height 18
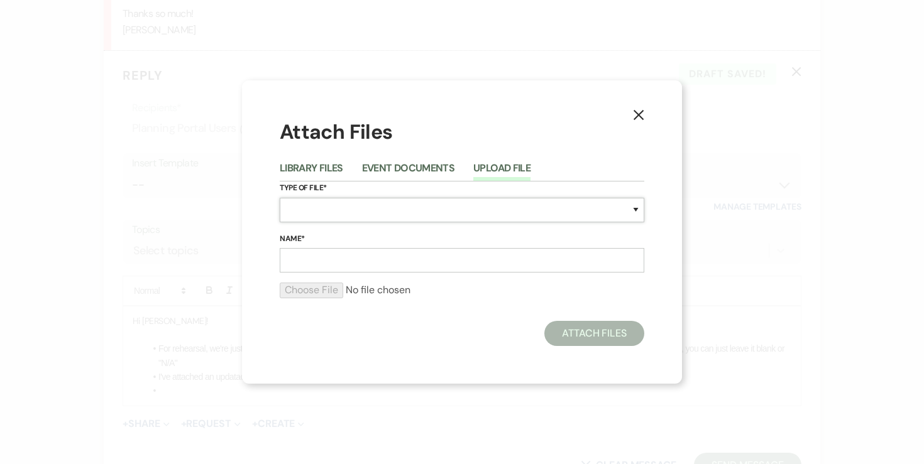
click at [343, 213] on select "Special Event Insurance Vendor Certificate of Insurance Contracts / Rental Agre…" at bounding box center [462, 210] width 365 height 25
select select "24"
click at [353, 257] on input "Name*" at bounding box center [462, 260] width 365 height 25
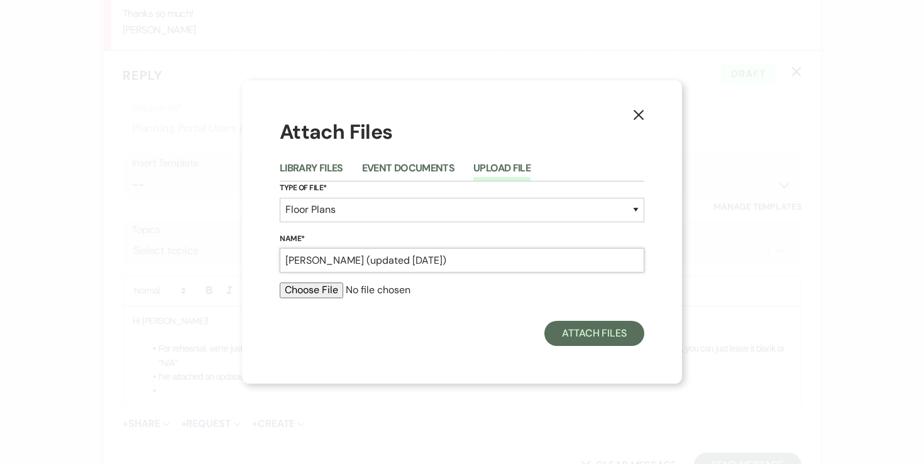
type input "[PERSON_NAME] (updated [DATE])"
click at [302, 295] on input "file" at bounding box center [462, 290] width 365 height 15
type input "C:\fakepath\[PERSON_NAME] (updated [DATE]).pdf"
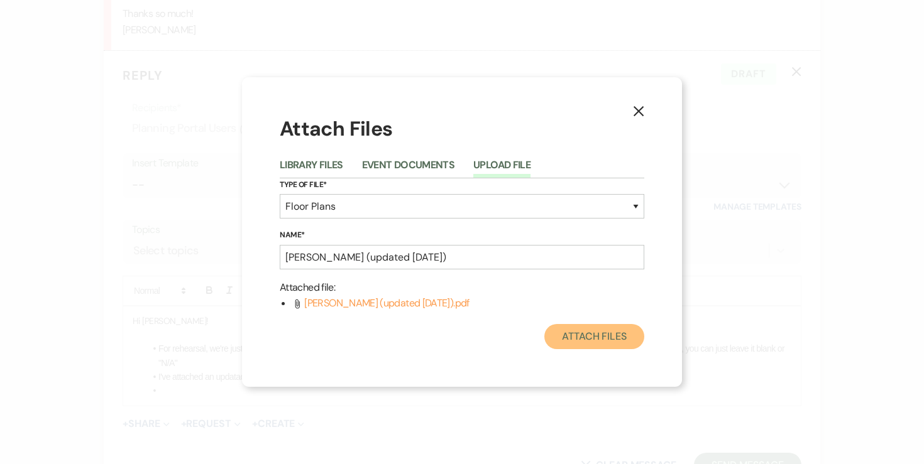
click at [595, 346] on button "Attach Files" at bounding box center [594, 336] width 100 height 25
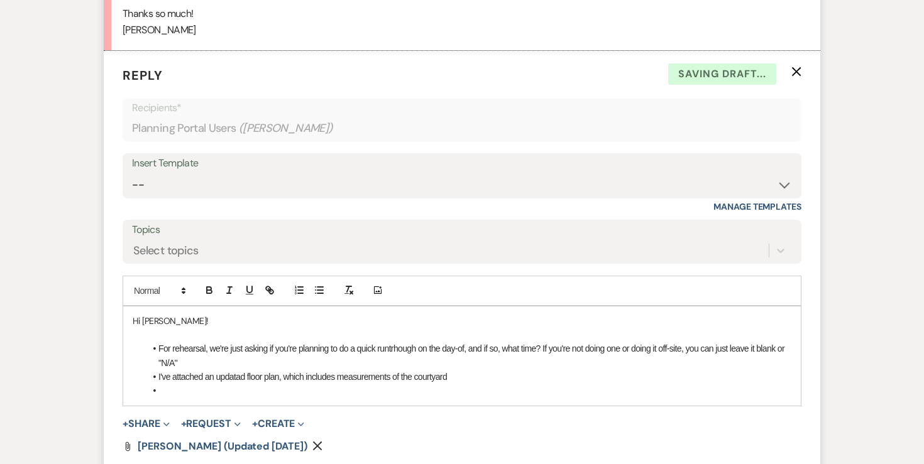
click at [173, 398] on li at bounding box center [468, 391] width 646 height 14
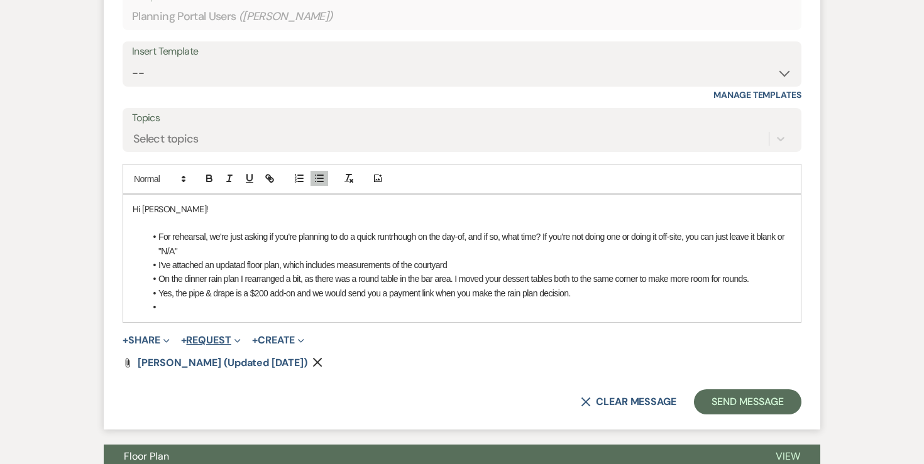
scroll to position [1202, 0]
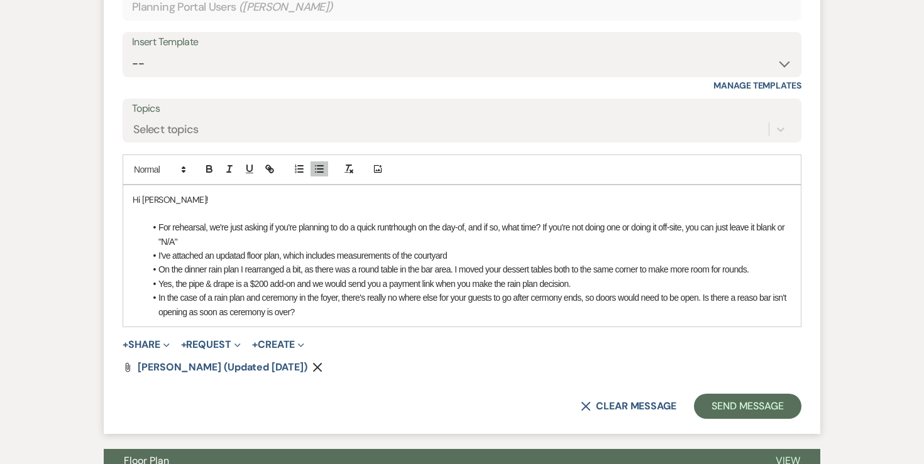
click at [763, 315] on li "In the case of a rain plan and ceremony in the foyer, there's really no where e…" at bounding box center [468, 305] width 646 height 28
click at [545, 327] on div "Hi [PERSON_NAME]! For rehearsal, we're just asking if you're planning to do a q…" at bounding box center [462, 256] width 678 height 142
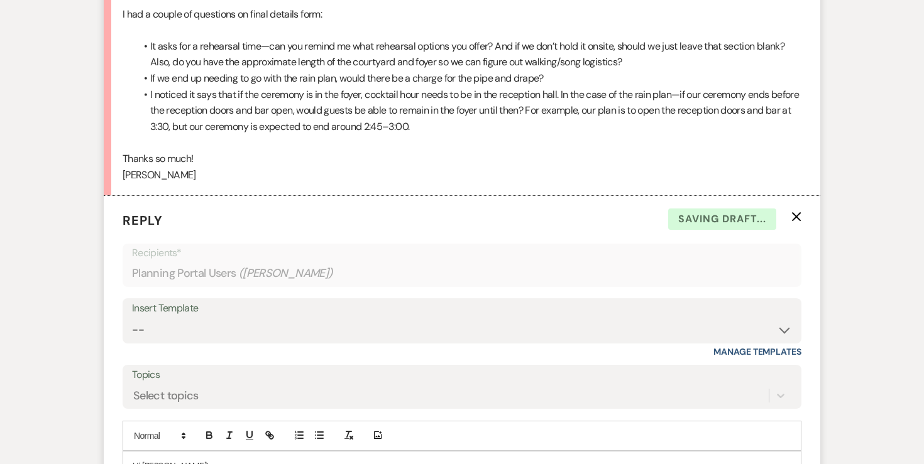
scroll to position [1255, 0]
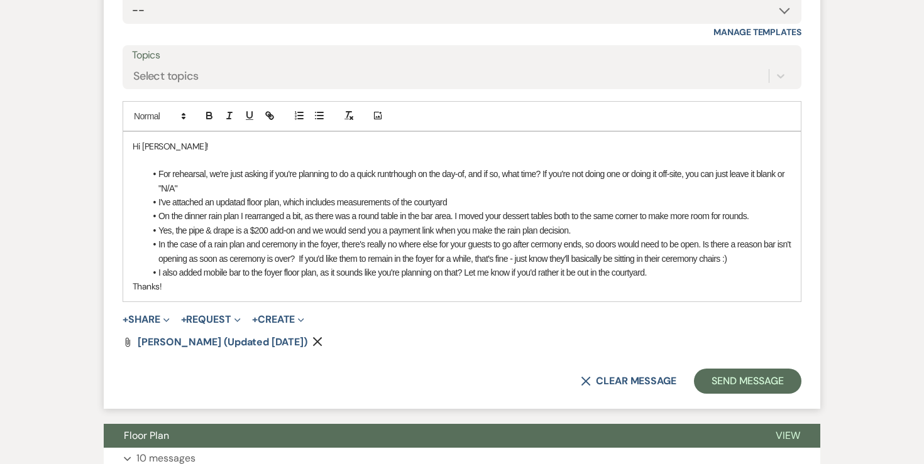
click at [680, 294] on p "Thanks!" at bounding box center [462, 287] width 659 height 14
click at [677, 280] on li "I also added mobile bar to the foyer floor plan, as it sounds like you're plann…" at bounding box center [468, 273] width 646 height 14
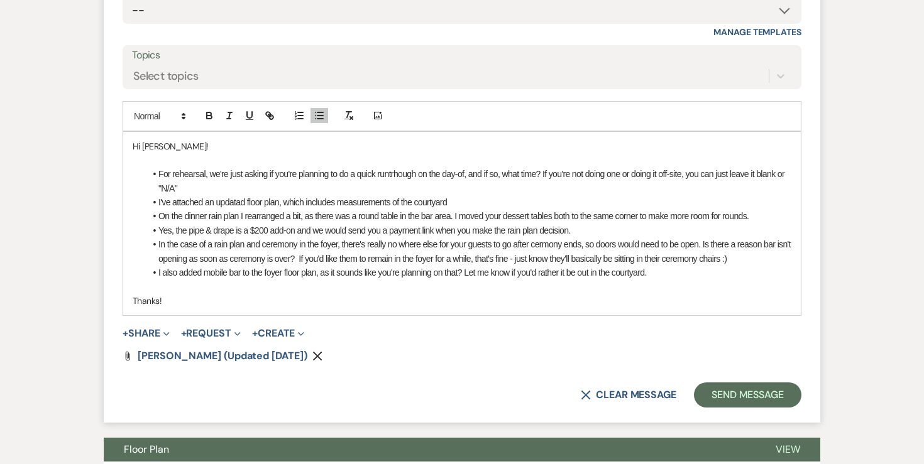
scroll to position [1262, 0]
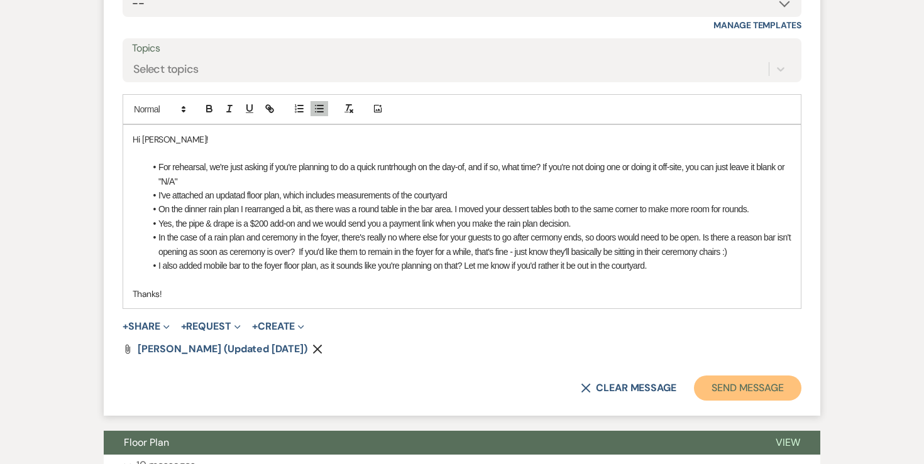
click at [725, 401] on button "Send Message" at bounding box center [747, 388] width 107 height 25
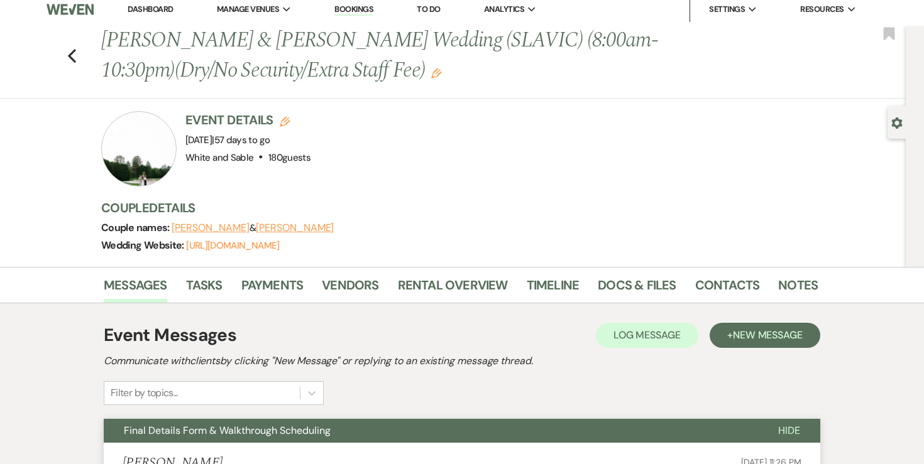
scroll to position [0, 0]
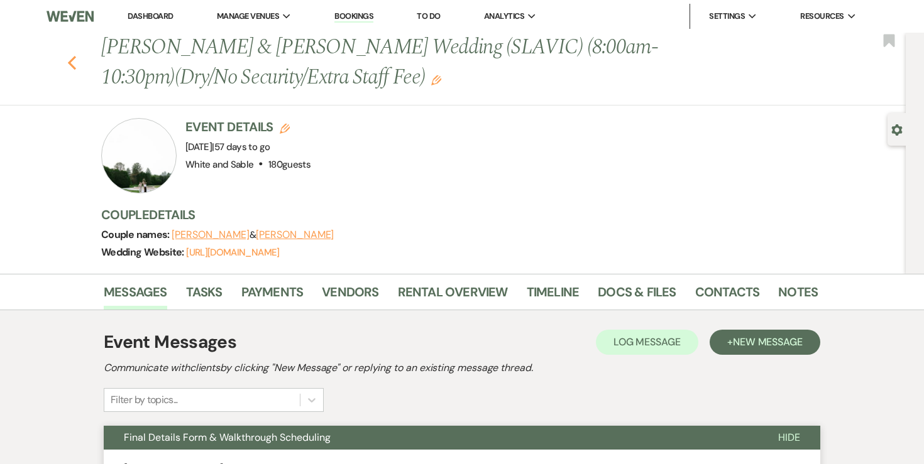
click at [73, 60] on icon "Previous" at bounding box center [71, 62] width 9 height 15
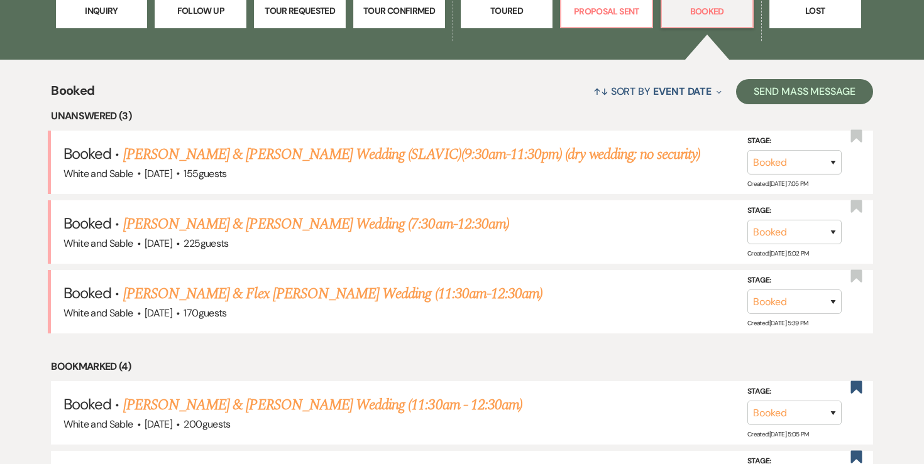
scroll to position [431, 0]
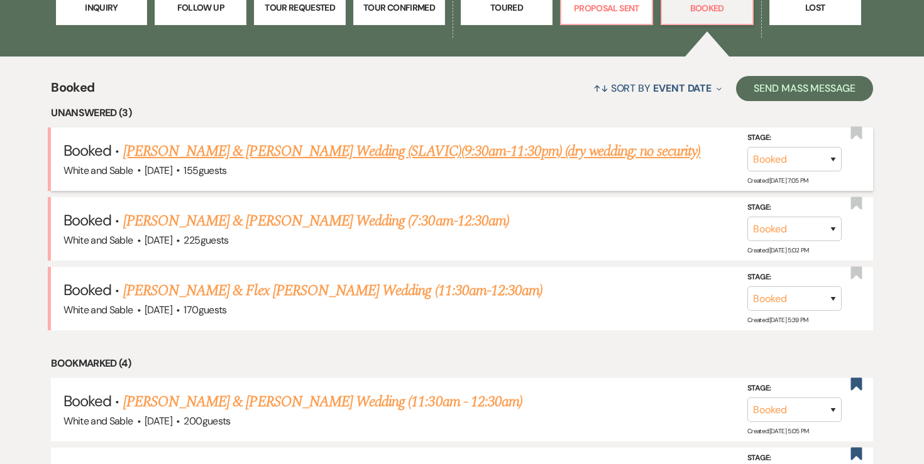
click at [528, 147] on link "[PERSON_NAME] & [PERSON_NAME] Wedding (SLAVIC)(9:30am-11:30pm) (dry wedding; no…" at bounding box center [412, 151] width 578 height 23
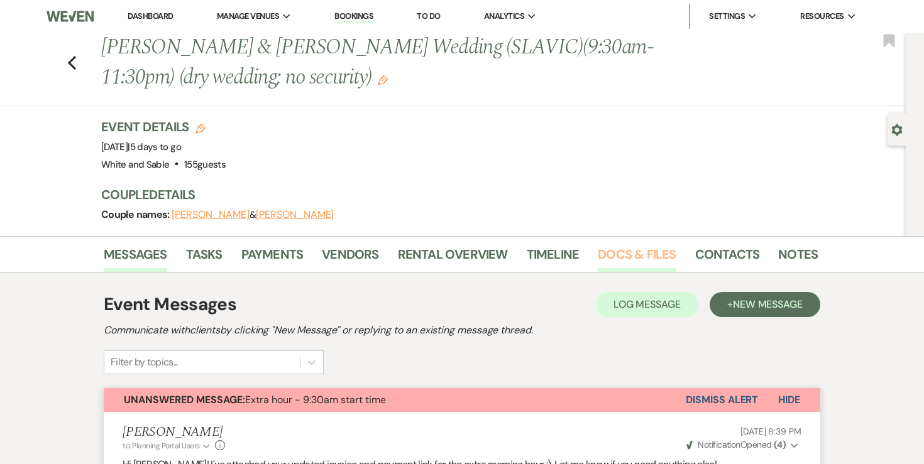
click at [626, 268] on link "Docs & Files" at bounding box center [637, 258] width 78 height 28
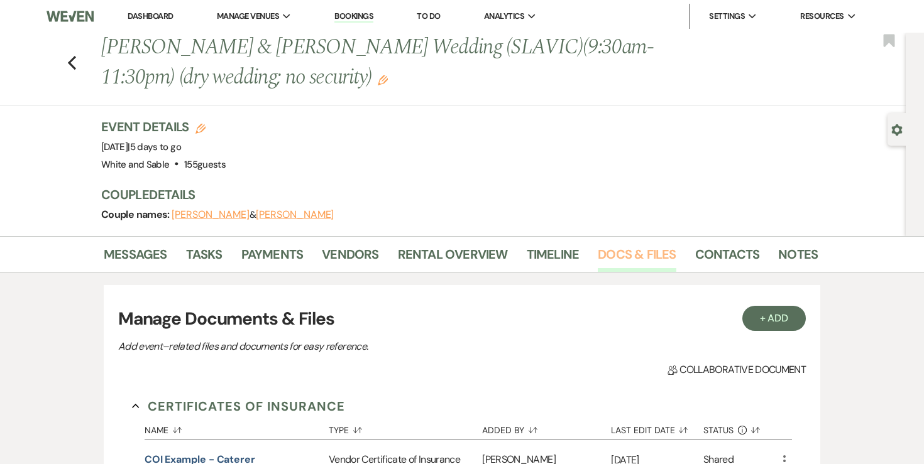
click at [626, 265] on link "Docs & Files" at bounding box center [637, 258] width 78 height 28
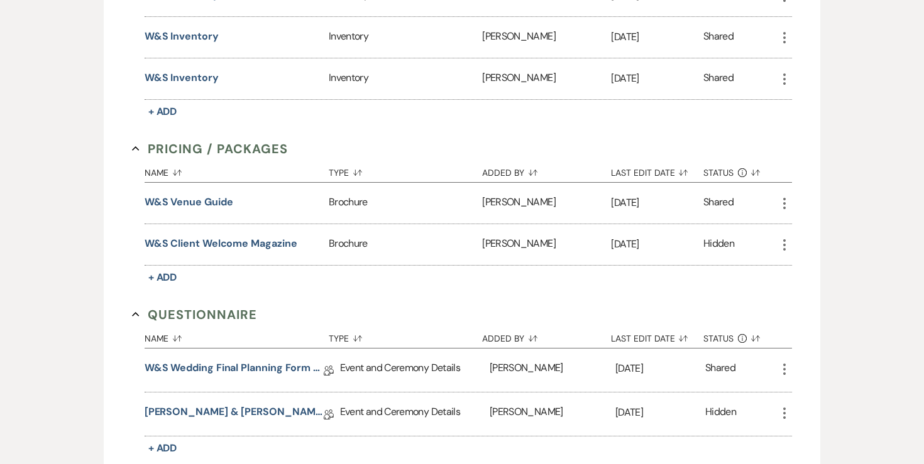
scroll to position [2055, 0]
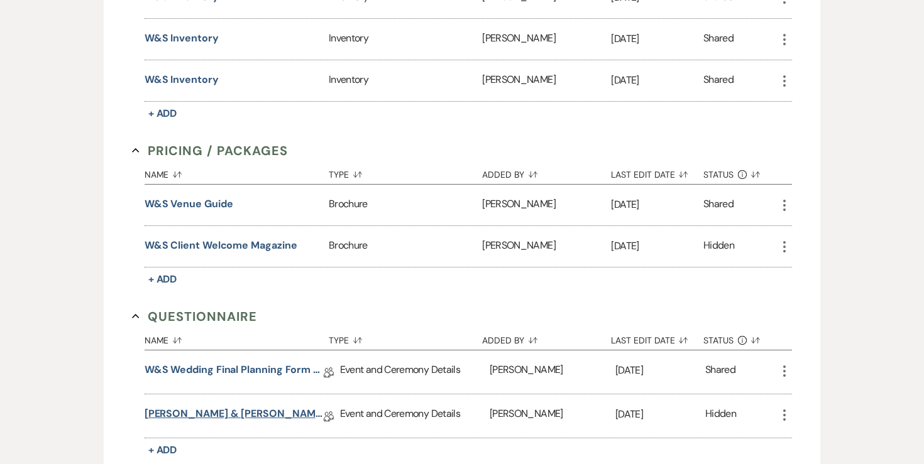
click at [238, 407] on link "[PERSON_NAME] & [PERSON_NAME] Final Details - [DATE]" at bounding box center [234, 416] width 179 height 19
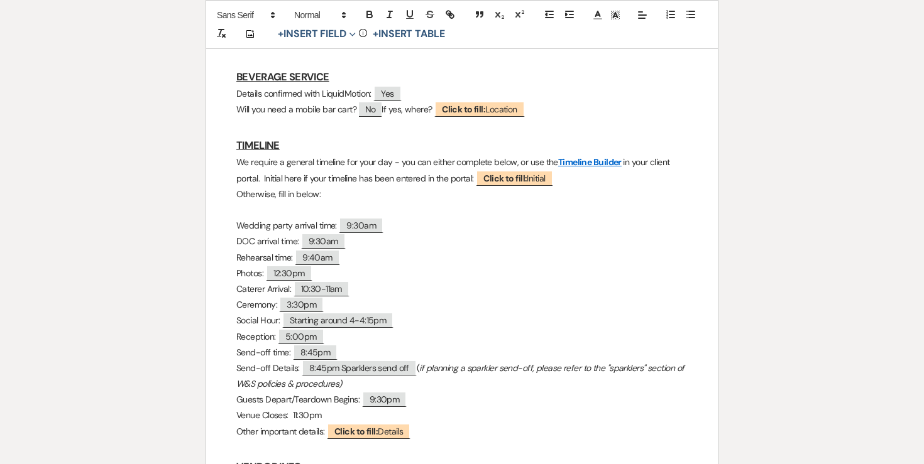
scroll to position [1059, 0]
click at [310, 407] on p "Venue Closes: 11:30pm" at bounding box center [461, 415] width 451 height 16
click at [422, 392] on p "Guests Depart/Teardown Begins: ﻿ 9:30pm ﻿" at bounding box center [461, 400] width 451 height 16
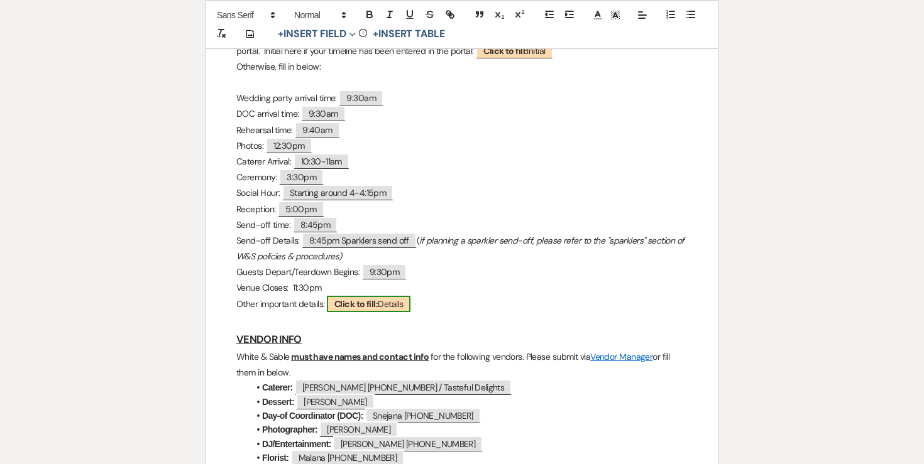
scroll to position [1176, 0]
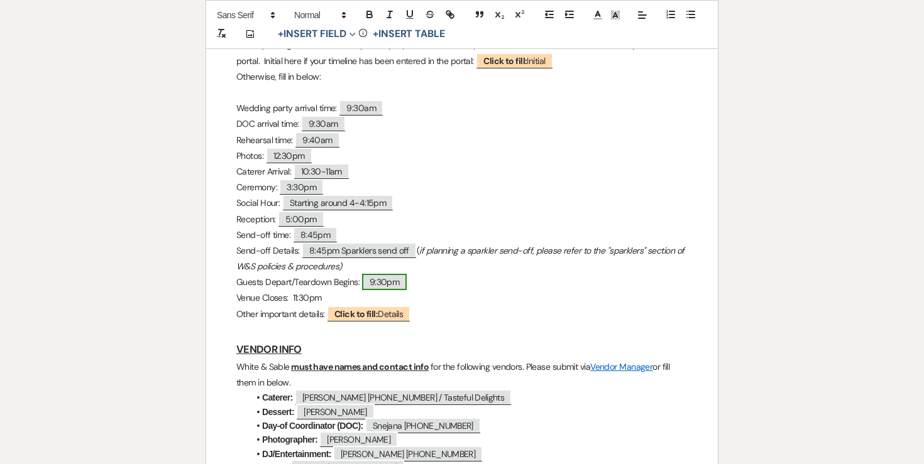
click at [377, 274] on span "9:30pm" at bounding box center [384, 282] width 45 height 16
select select "Time"
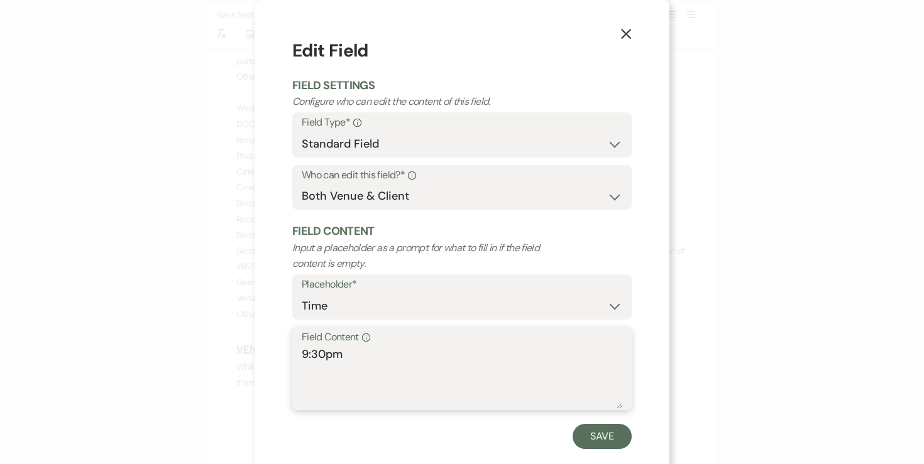
click at [303, 353] on textarea "9:30pm" at bounding box center [462, 377] width 321 height 63
type textarea "9:00/9:30pm"
click at [605, 432] on button "Save" at bounding box center [602, 436] width 59 height 25
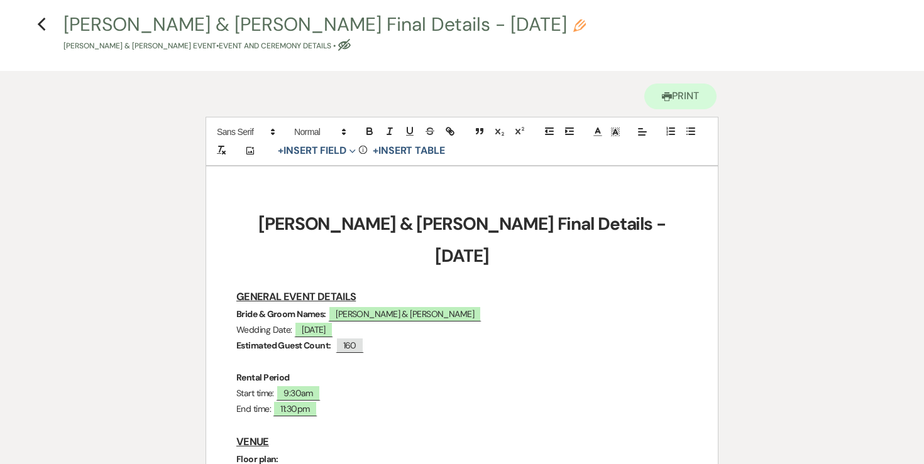
scroll to position [0, 0]
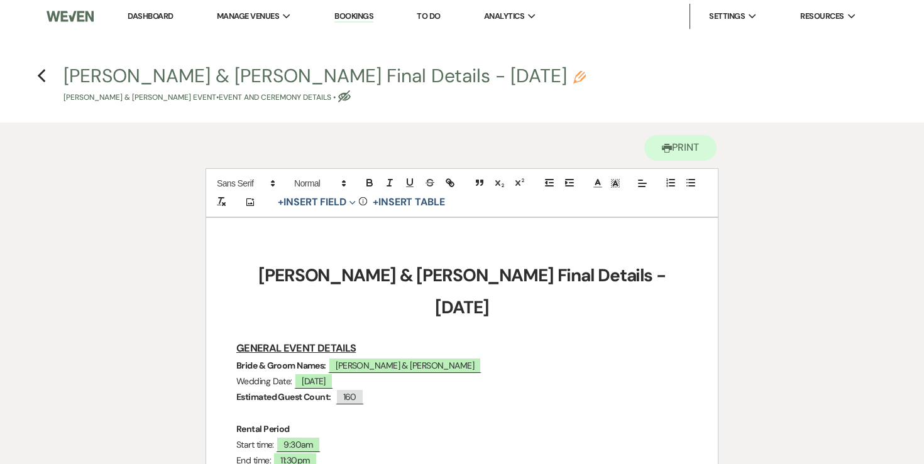
click at [46, 72] on h4 "Previous [PERSON_NAME] & [PERSON_NAME] Final Details - [DATE] Pencil [PERSON_NA…" at bounding box center [461, 83] width 905 height 41
click at [41, 72] on use "button" at bounding box center [41, 76] width 8 height 14
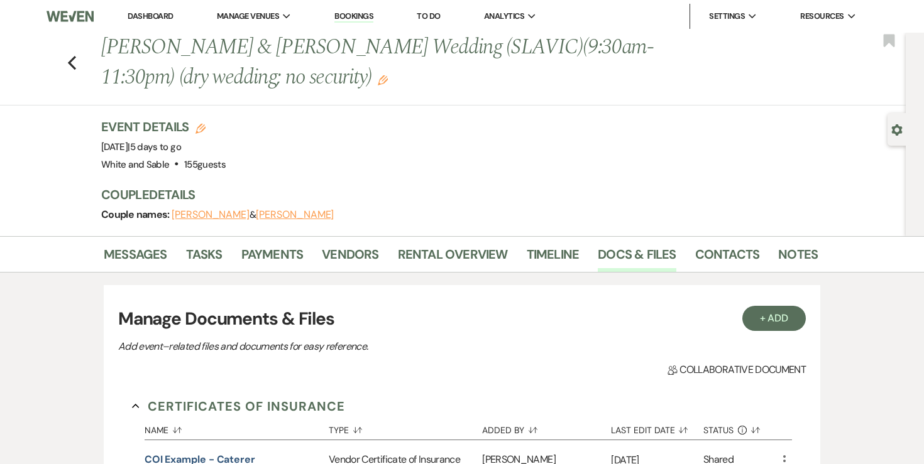
scroll to position [2055, 0]
